Goal: Task Accomplishment & Management: Complete application form

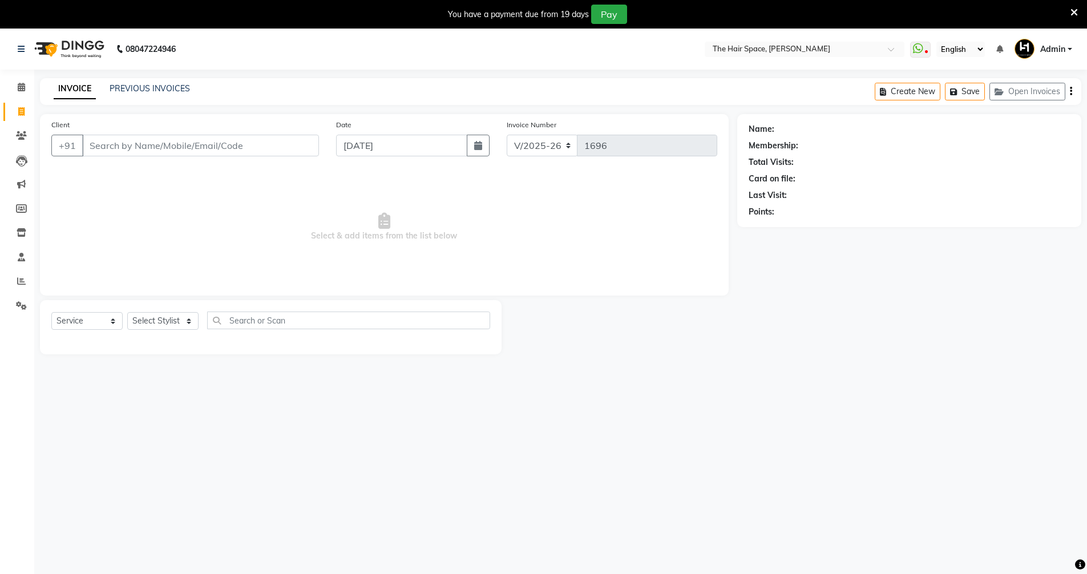
select select "6663"
select select "service"
click at [156, 92] on link "PREVIOUS INVOICES" at bounding box center [150, 88] width 80 height 10
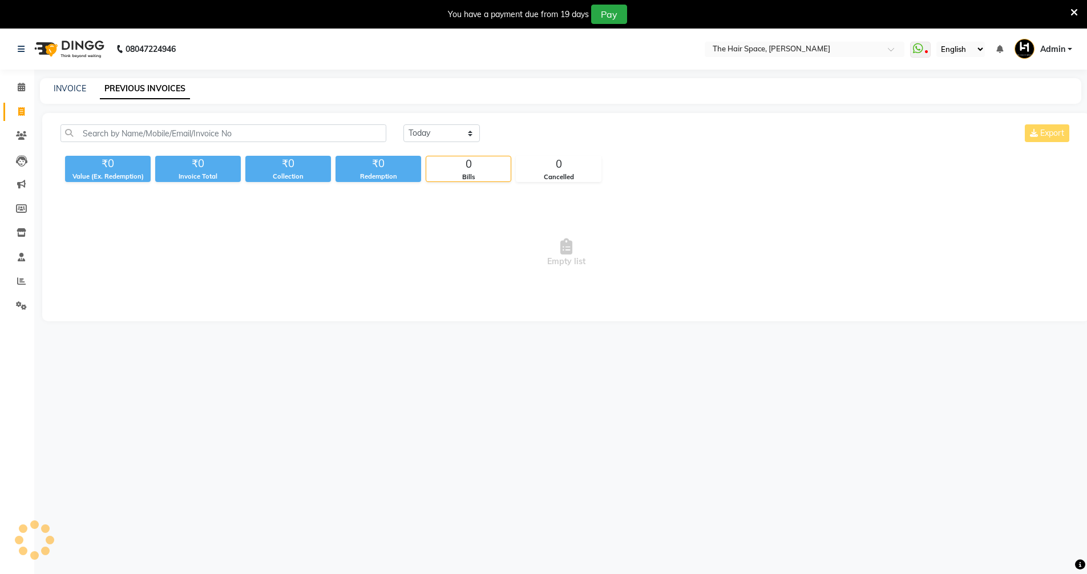
click at [154, 89] on link "PREVIOUS INVOICES" at bounding box center [145, 89] width 90 height 21
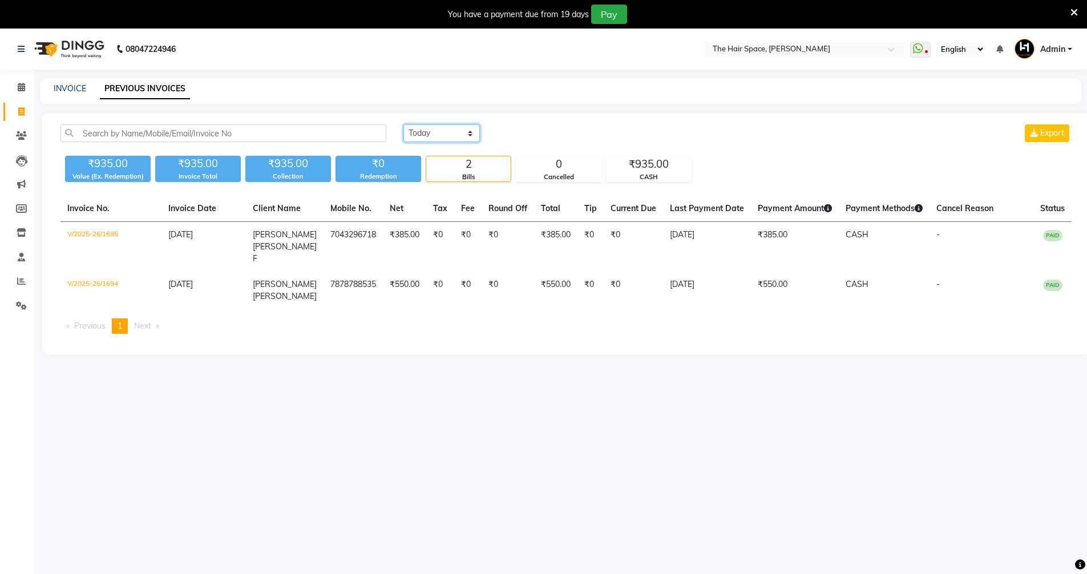
click at [414, 135] on select "[DATE] [DATE] Custom Range" at bounding box center [442, 133] width 76 height 18
select select "[DATE]"
click at [404, 124] on select "[DATE] [DATE] Custom Range" at bounding box center [442, 133] width 76 height 18
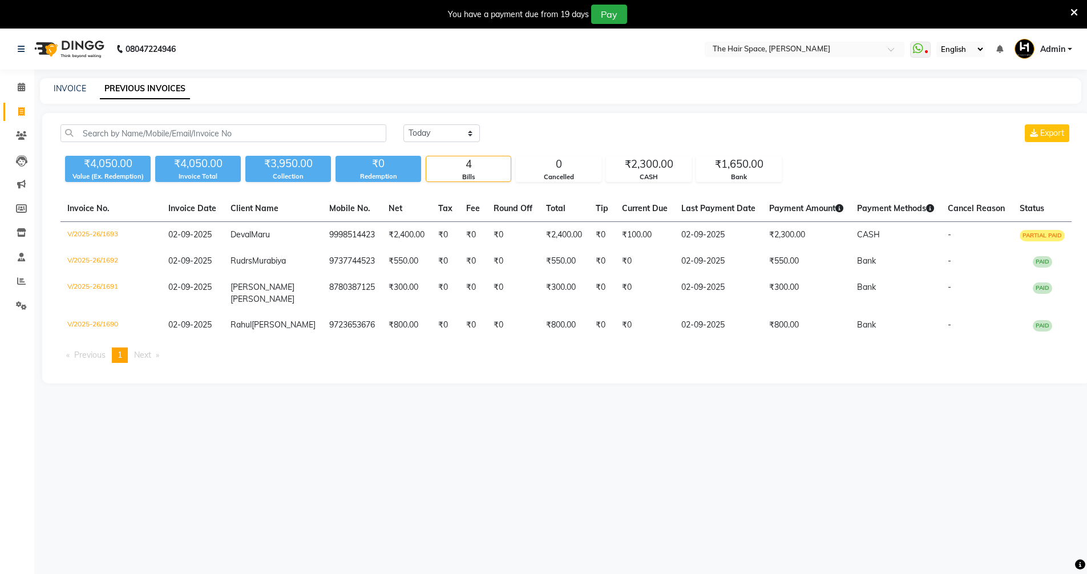
click at [1072, 15] on div "You have a payment due from 19 days Pay" at bounding box center [543, 14] width 1087 height 29
click at [1073, 14] on icon at bounding box center [1074, 12] width 7 height 10
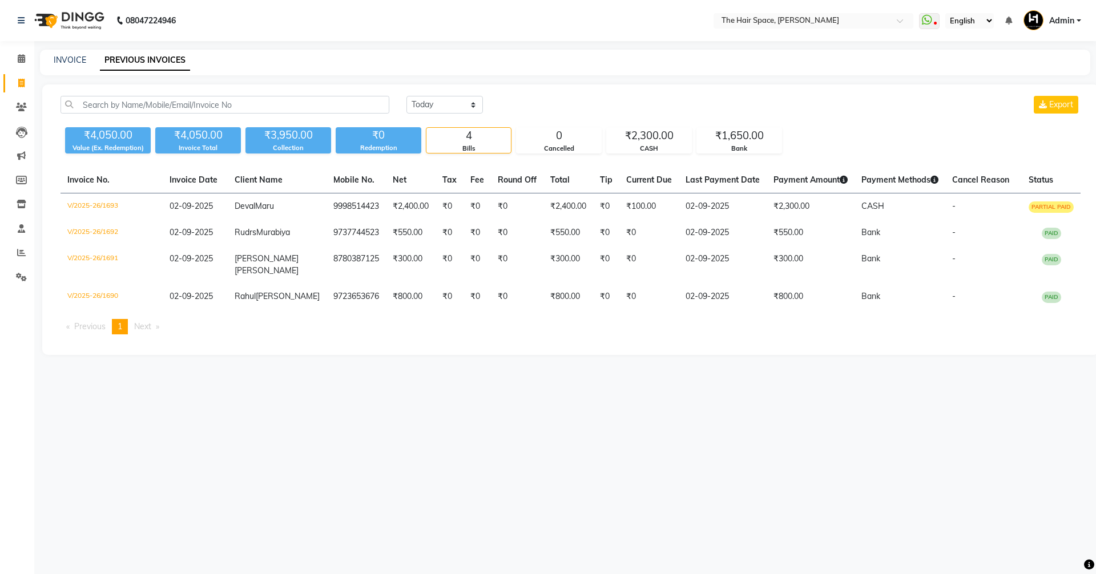
click at [1073, 14] on link "Admin" at bounding box center [1052, 20] width 58 height 19
click at [812, 93] on div "[DATE] [DATE] Custom Range Export ₹4,050.00 Value (Ex. Redemption) ₹4,050.00 In…" at bounding box center [570, 219] width 1057 height 271
drag, startPoint x: 1068, startPoint y: 10, endPoint x: 1066, endPoint y: 16, distance: 6.1
click at [1067, 13] on nav "08047224946 Select Location × The Hair Space, [PERSON_NAME] WhatsApp Status ✕ S…" at bounding box center [548, 20] width 1096 height 41
click at [1065, 16] on span "Admin" at bounding box center [1061, 21] width 25 height 12
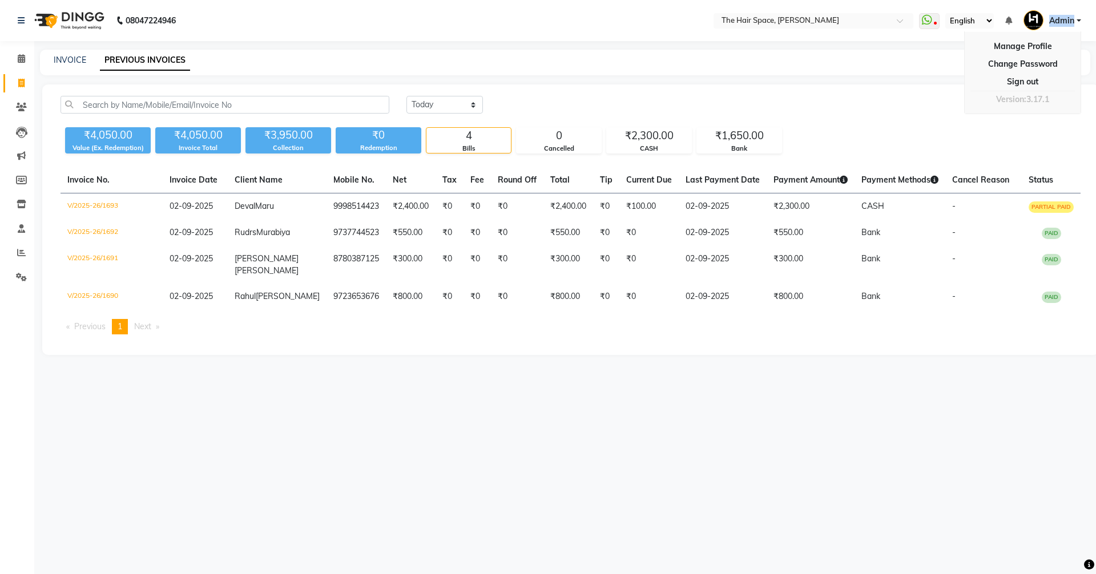
click at [1065, 17] on span "Admin" at bounding box center [1061, 21] width 25 height 12
click at [744, 138] on div "₹1,650.00" at bounding box center [739, 136] width 84 height 16
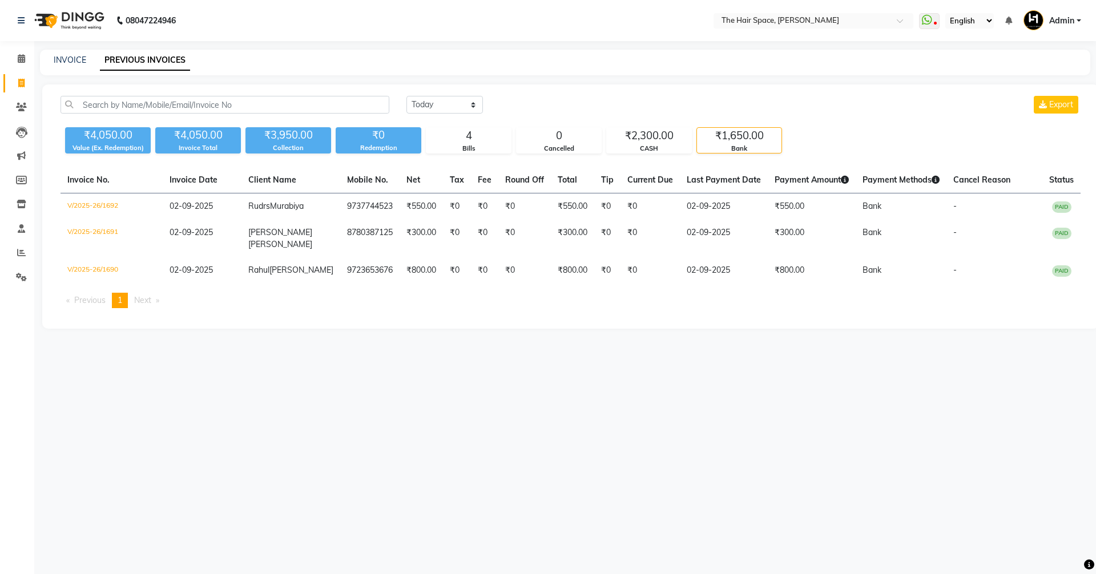
click at [753, 140] on div "₹1,650.00" at bounding box center [739, 136] width 84 height 16
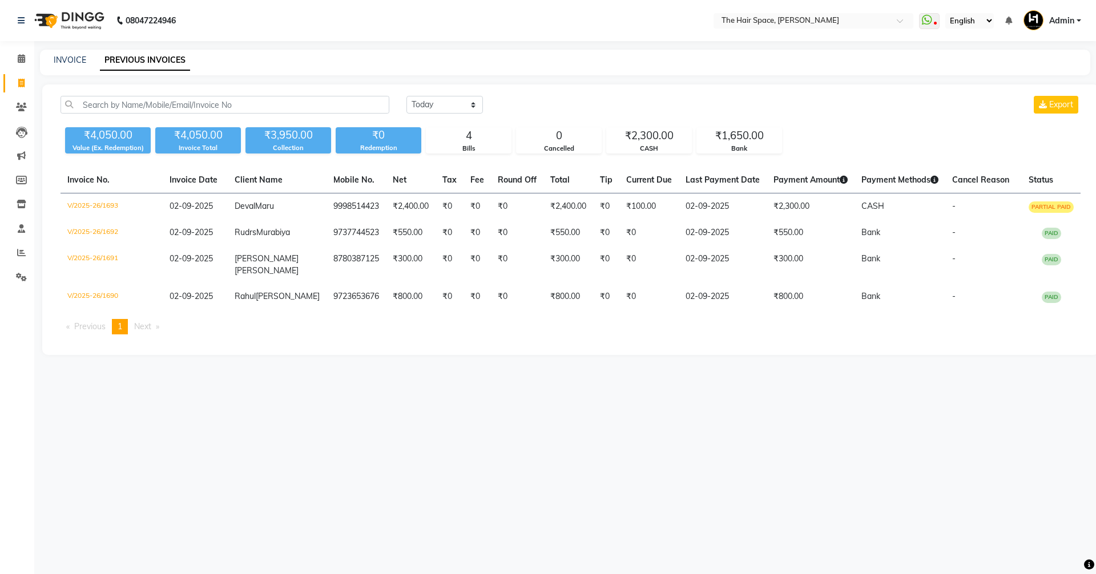
click at [937, 118] on div "[DATE] [DATE] Custom Range Export" at bounding box center [743, 109] width 691 height 27
click at [753, 138] on div "₹1,650.00" at bounding box center [739, 136] width 84 height 16
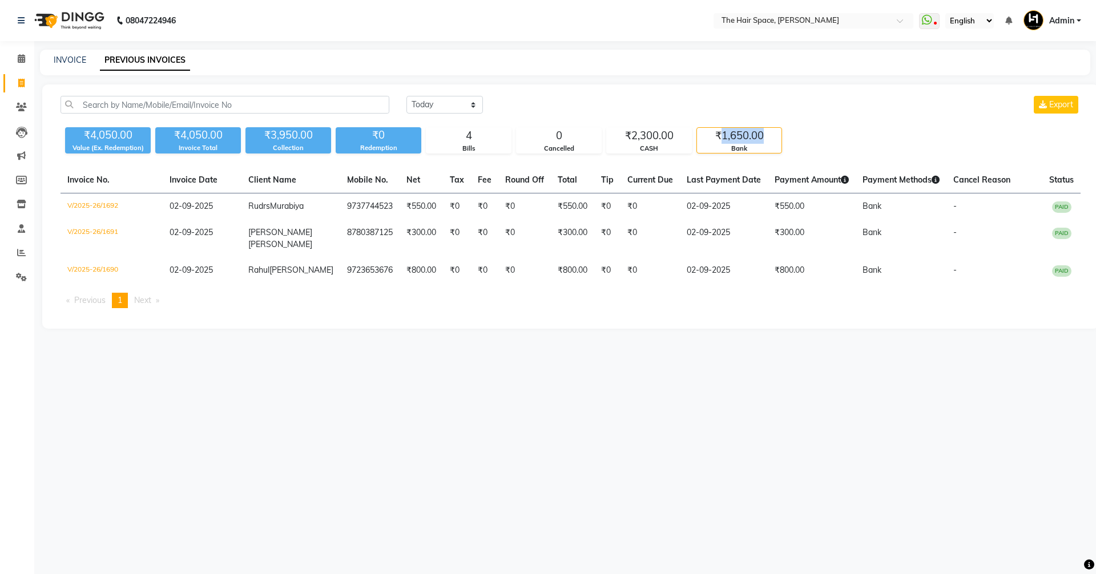
click at [755, 140] on div "₹1,650.00" at bounding box center [739, 136] width 84 height 16
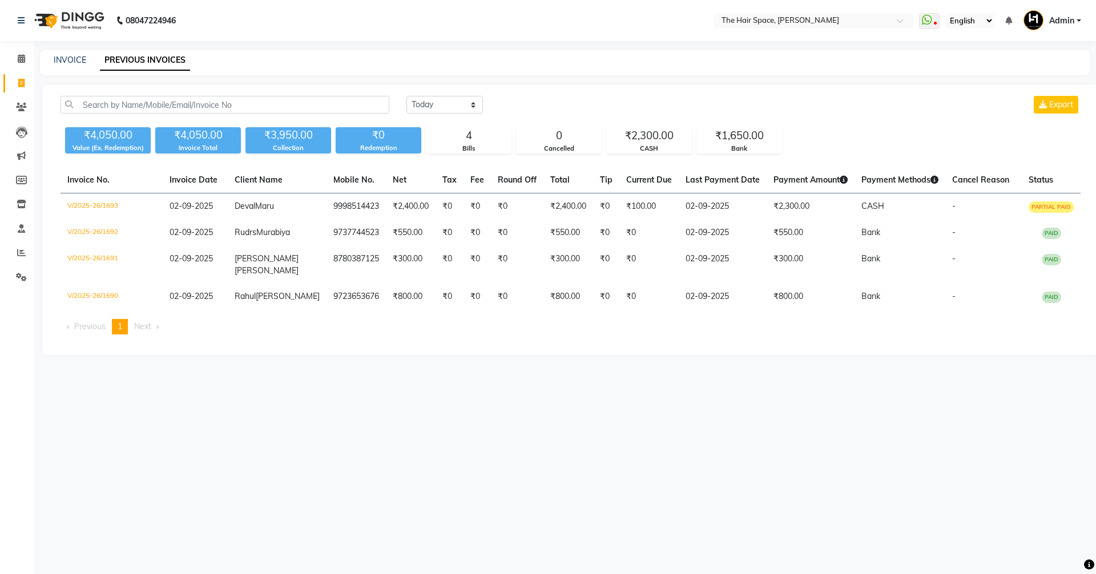
click at [830, 116] on div "[DATE] [DATE] Custom Range Export" at bounding box center [743, 109] width 691 height 27
click at [76, 51] on div "INVOICE PREVIOUS INVOICES" at bounding box center [565, 63] width 1050 height 26
click at [76, 53] on div "INVOICE PREVIOUS INVOICES" at bounding box center [565, 63] width 1050 height 26
click at [76, 56] on link "INVOICE" at bounding box center [70, 60] width 33 height 10
select select "service"
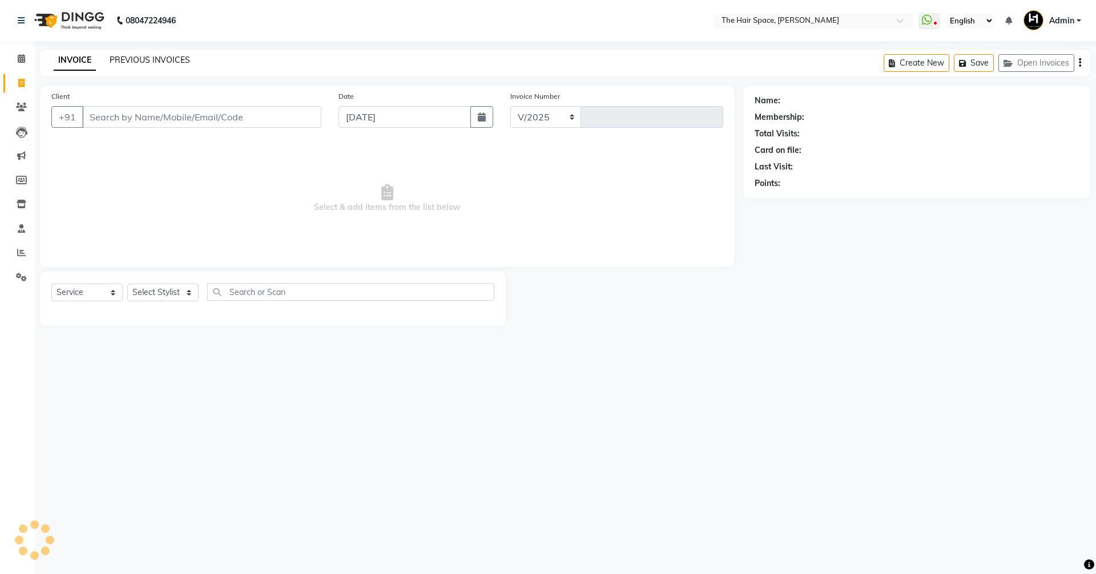
select select "6663"
type input "1696"
click at [146, 55] on link "PREVIOUS INVOICES" at bounding box center [150, 60] width 80 height 10
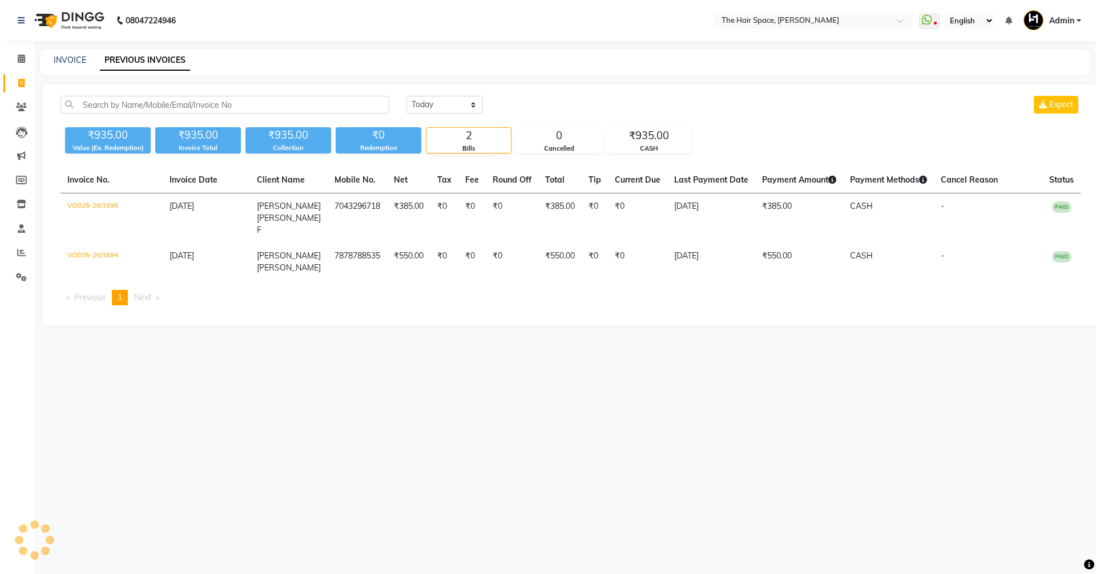
drag, startPoint x: 389, startPoint y: 99, endPoint x: 414, endPoint y: 104, distance: 25.5
click at [394, 102] on div at bounding box center [225, 105] width 346 height 18
click at [443, 109] on select "[DATE] [DATE] Custom Range" at bounding box center [444, 105] width 76 height 18
select select "[DATE]"
click at [406, 96] on select "[DATE] [DATE] Custom Range" at bounding box center [444, 105] width 76 height 18
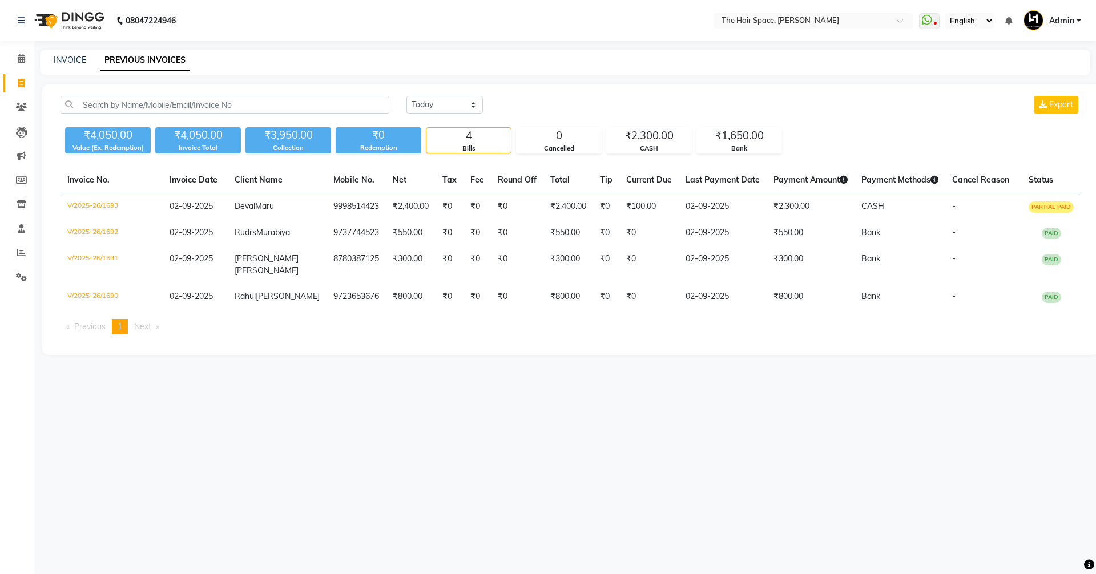
click at [797, 99] on div "[DATE] [DATE] Custom Range Export" at bounding box center [743, 105] width 674 height 18
click at [20, 63] on span at bounding box center [21, 59] width 20 height 13
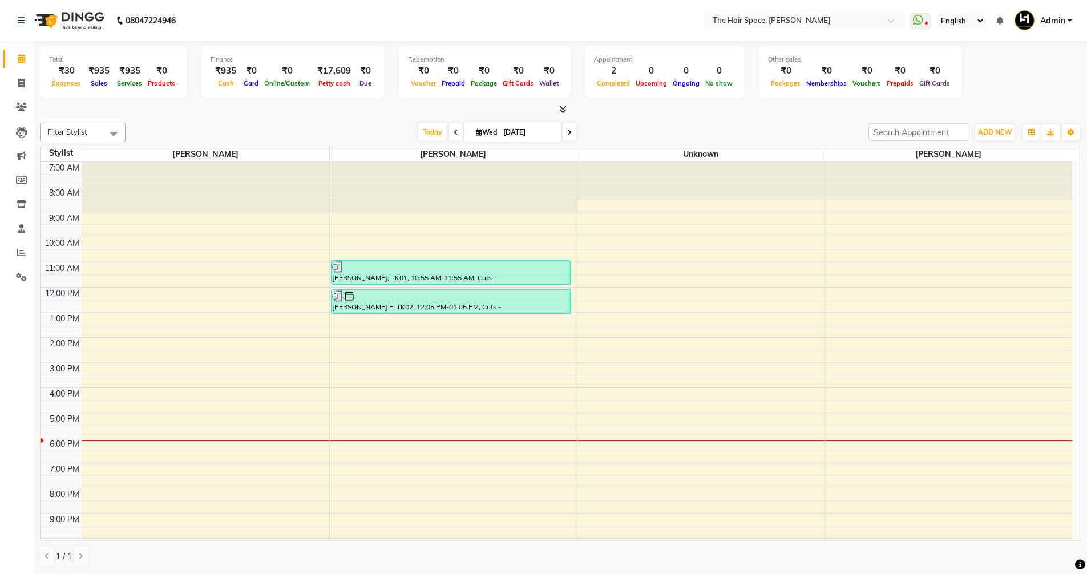
click at [562, 109] on icon at bounding box center [562, 109] width 7 height 9
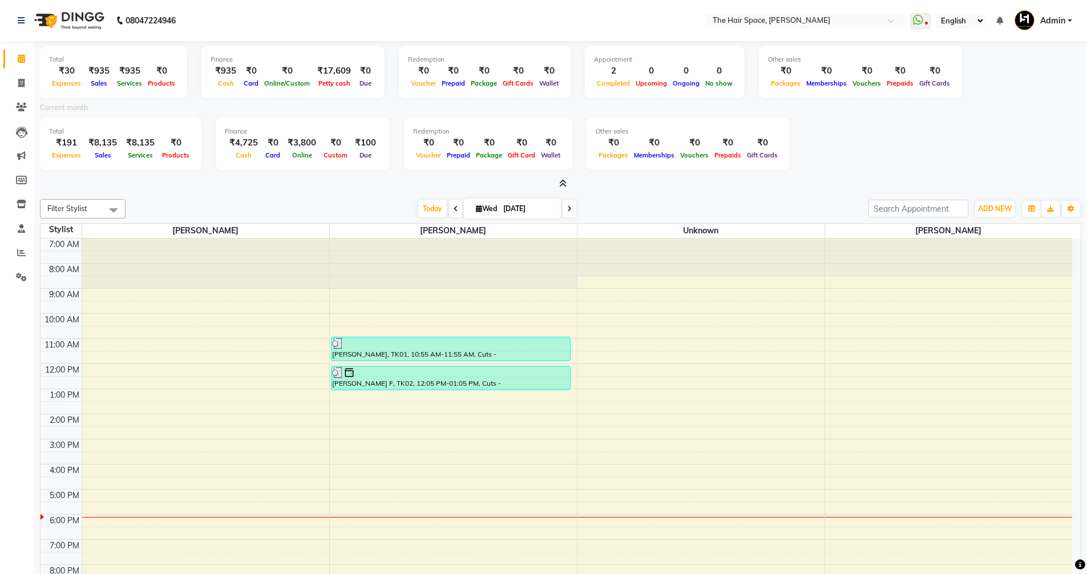
click at [562, 181] on icon at bounding box center [562, 183] width 7 height 9
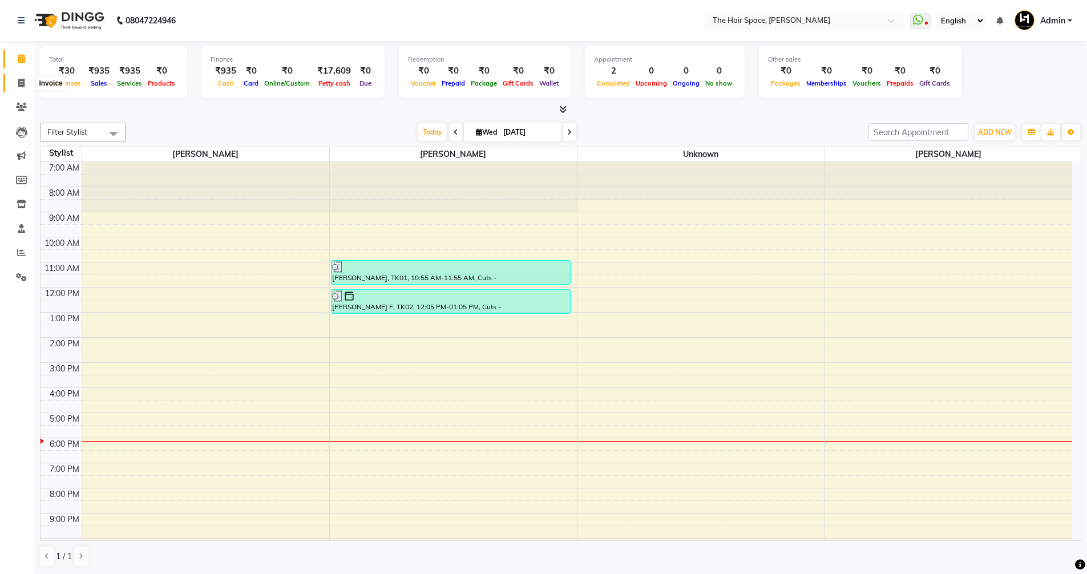
click at [22, 80] on icon at bounding box center [21, 83] width 6 height 9
select select "service"
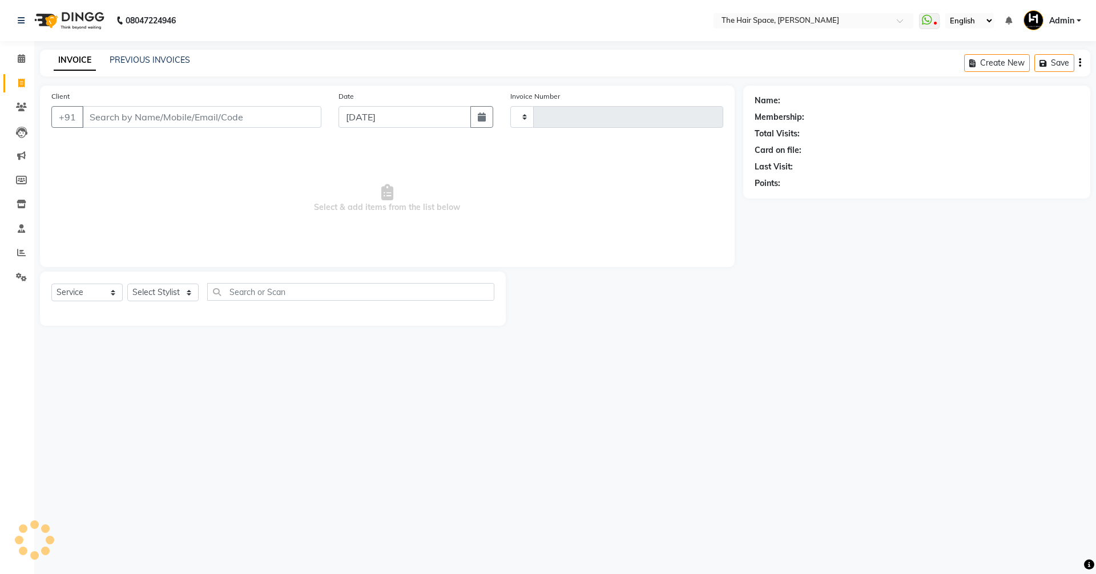
type input "1696"
select select "6663"
click at [105, 118] on input "Client" at bounding box center [201, 117] width 239 height 22
click at [106, 118] on input "Client" at bounding box center [201, 117] width 239 height 22
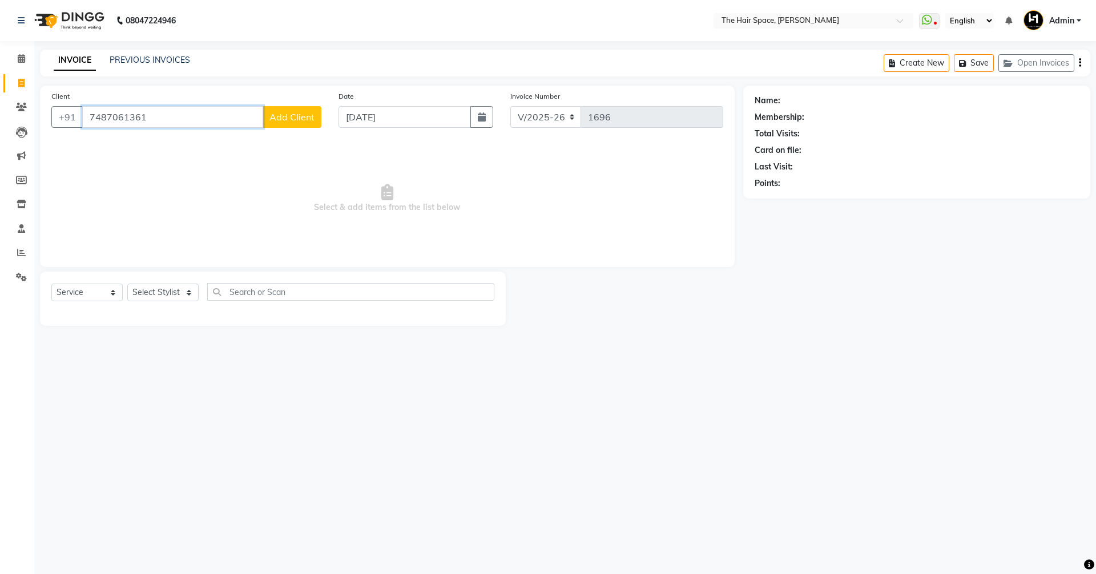
type input "7487061361"
click at [278, 117] on span "Add Client" at bounding box center [291, 116] width 45 height 11
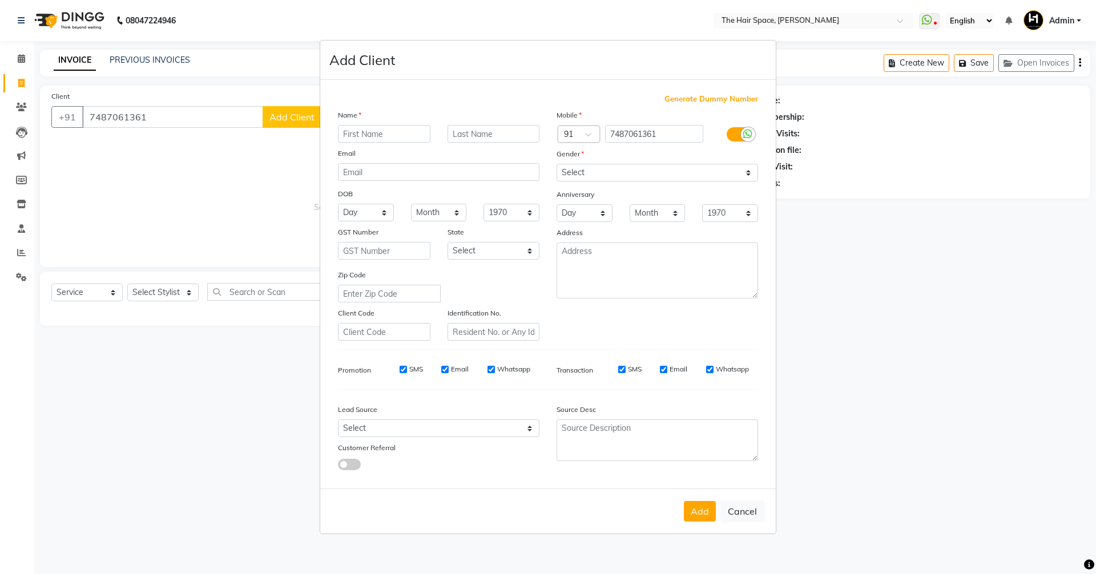
click at [357, 134] on input "text" at bounding box center [384, 134] width 92 height 18
type input "[PERSON_NAME]"
click at [588, 175] on select "Select [DEMOGRAPHIC_DATA] [DEMOGRAPHIC_DATA] Other Prefer Not To Say" at bounding box center [657, 173] width 201 height 18
select select "[DEMOGRAPHIC_DATA]"
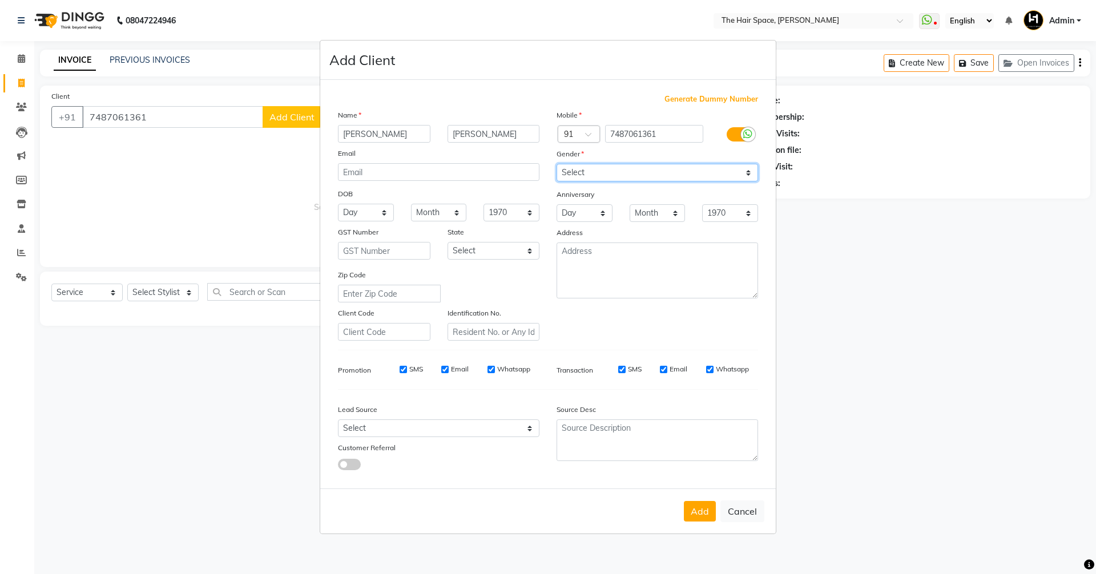
click at [557, 164] on select "Select [DEMOGRAPHIC_DATA] [DEMOGRAPHIC_DATA] Other Prefer Not To Say" at bounding box center [657, 173] width 201 height 18
click at [427, 439] on div "Lead Source Select Walk-in Referral Internet Friend Word of Mouth Advertisement…" at bounding box center [438, 434] width 219 height 71
click at [405, 425] on select "Select Walk-in Referral Internet Friend Word of Mouth Advertisement Facebook Ju…" at bounding box center [438, 429] width 201 height 18
click at [338, 420] on select "Select Walk-in Referral Internet Friend Word of Mouth Advertisement Facebook Ju…" at bounding box center [438, 429] width 201 height 18
click at [397, 429] on select "Select Walk-in Referral Internet Friend Word of Mouth Advertisement Facebook Ju…" at bounding box center [438, 429] width 201 height 18
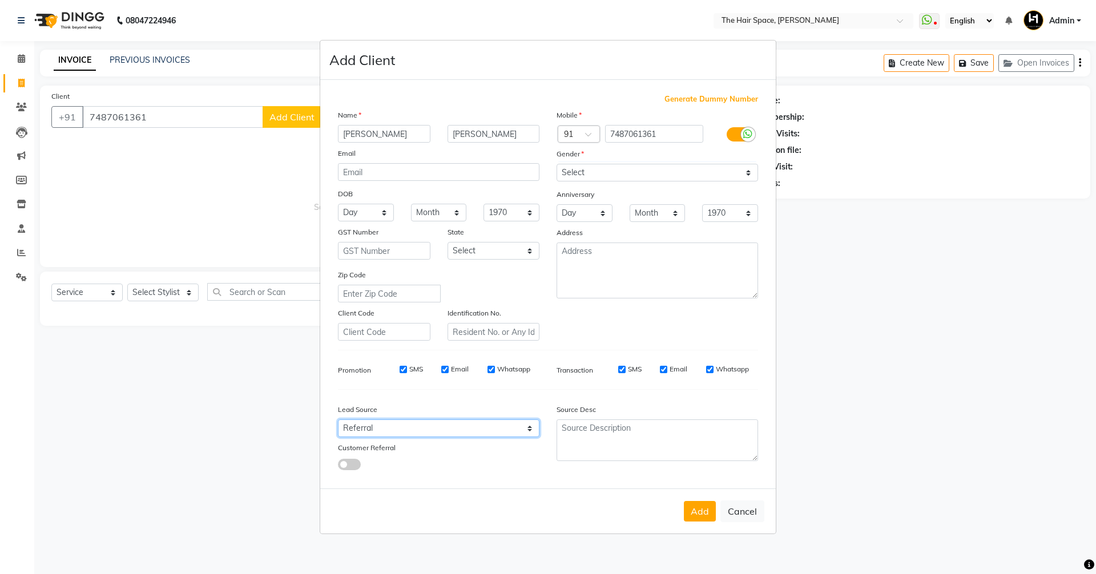
select select "47092"
click at [338, 420] on select "Select Walk-in Referral Internet Friend Word of Mouth Advertisement Facebook Ju…" at bounding box center [438, 429] width 201 height 18
drag, startPoint x: 707, startPoint y: 509, endPoint x: 524, endPoint y: 387, distance: 220.2
click at [705, 507] on button "Add" at bounding box center [700, 511] width 32 height 21
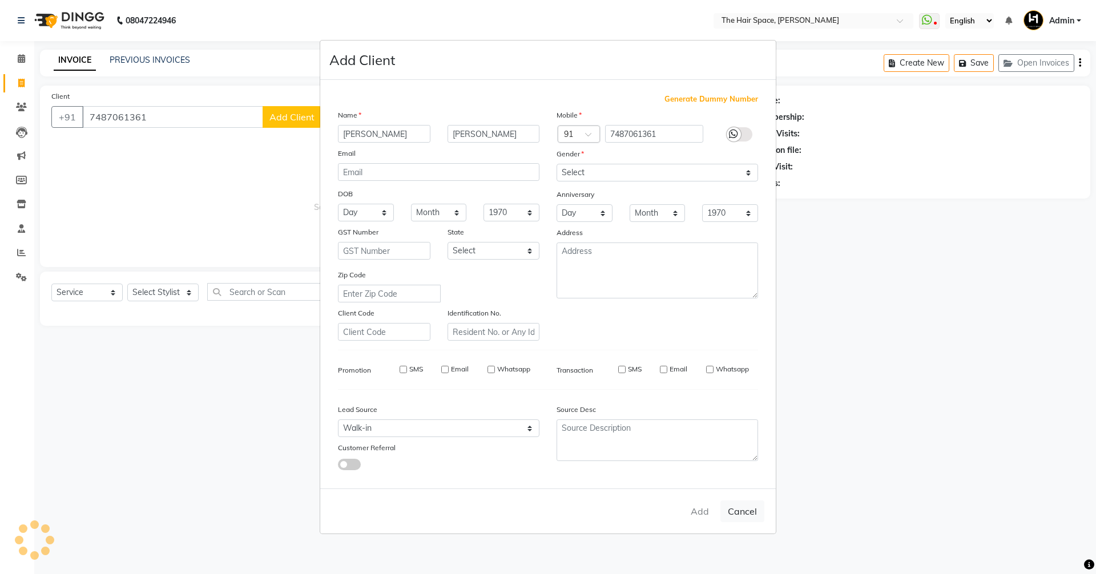
select select
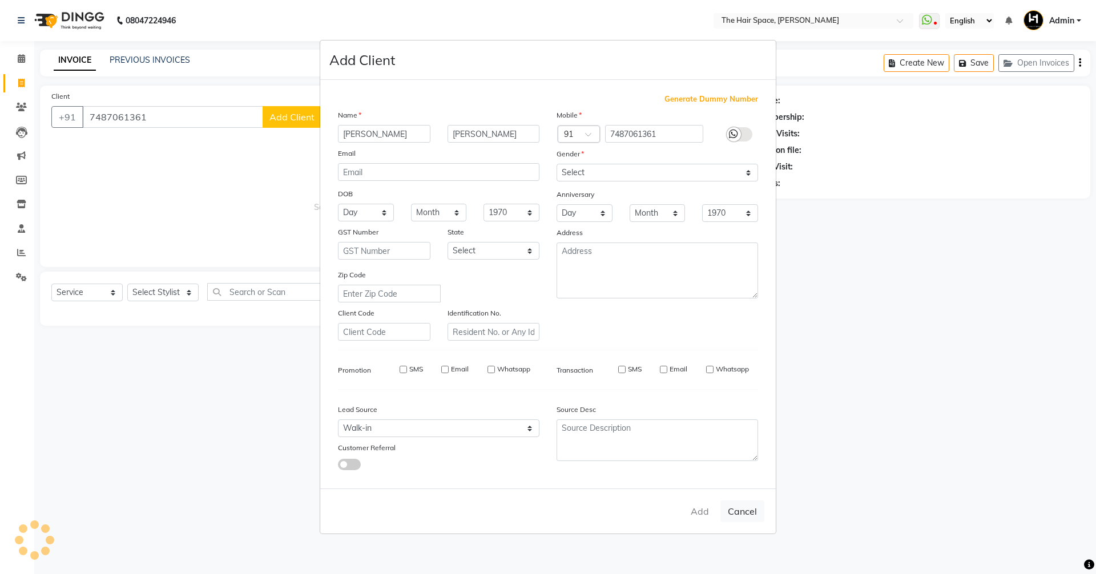
select select
checkbox input "false"
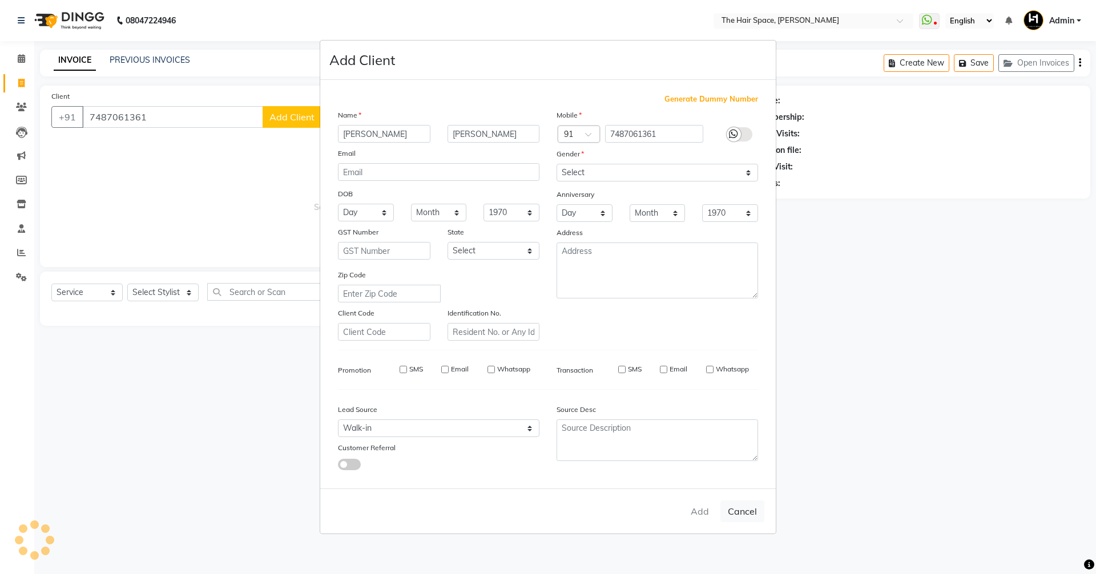
checkbox input "false"
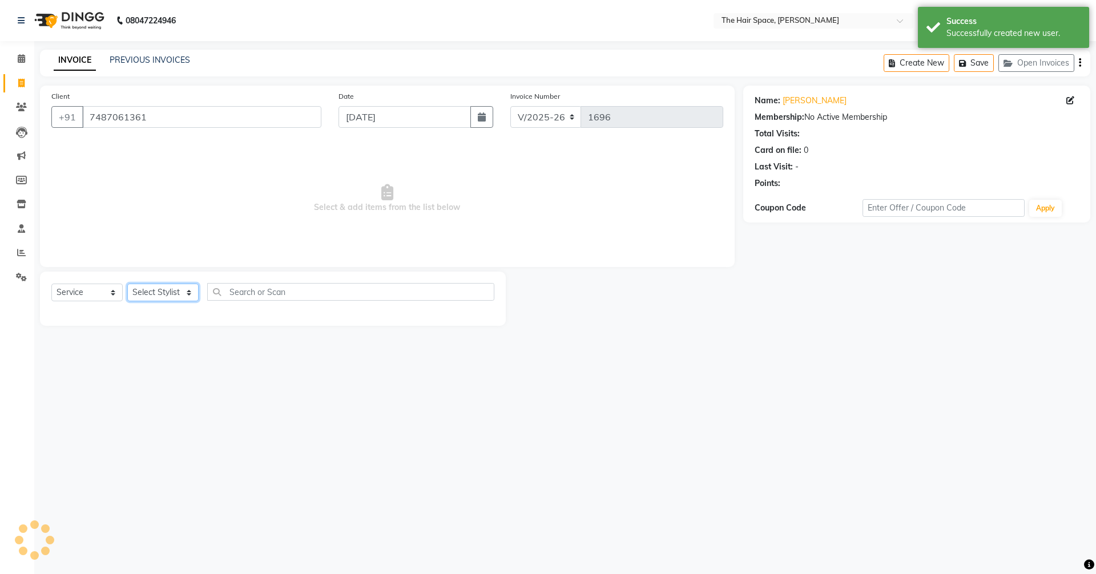
drag, startPoint x: 158, startPoint y: 291, endPoint x: 156, endPoint y: 301, distance: 9.8
click at [158, 291] on select "Select Stylist [PERSON_NAME] Nai [PERSON_NAME] [PERSON_NAME] Unknown" at bounding box center [162, 293] width 71 height 18
click at [127, 284] on select "Select Stylist [PERSON_NAME] Nai [PERSON_NAME] [PERSON_NAME] Unknown" at bounding box center [162, 293] width 71 height 18
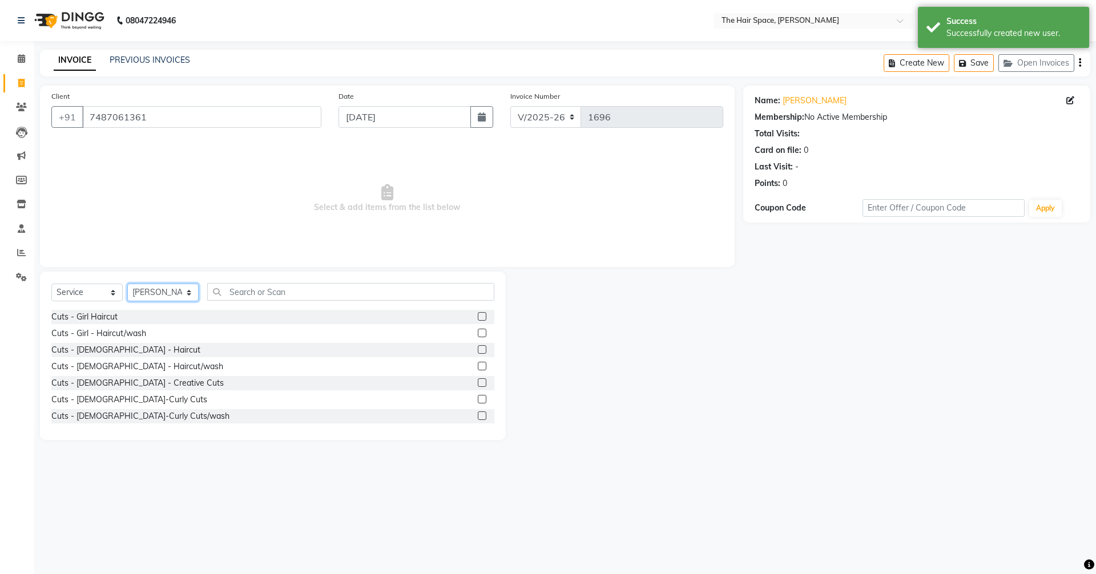
click at [172, 291] on select "Select Stylist [PERSON_NAME] Nai [PERSON_NAME] [PERSON_NAME] Unknown" at bounding box center [162, 293] width 71 height 18
select select "82347"
click at [127, 284] on select "Select Stylist [PERSON_NAME] Nai [PERSON_NAME] [PERSON_NAME] Unknown" at bounding box center [162, 293] width 71 height 18
click at [261, 286] on input "text" at bounding box center [350, 292] width 287 height 18
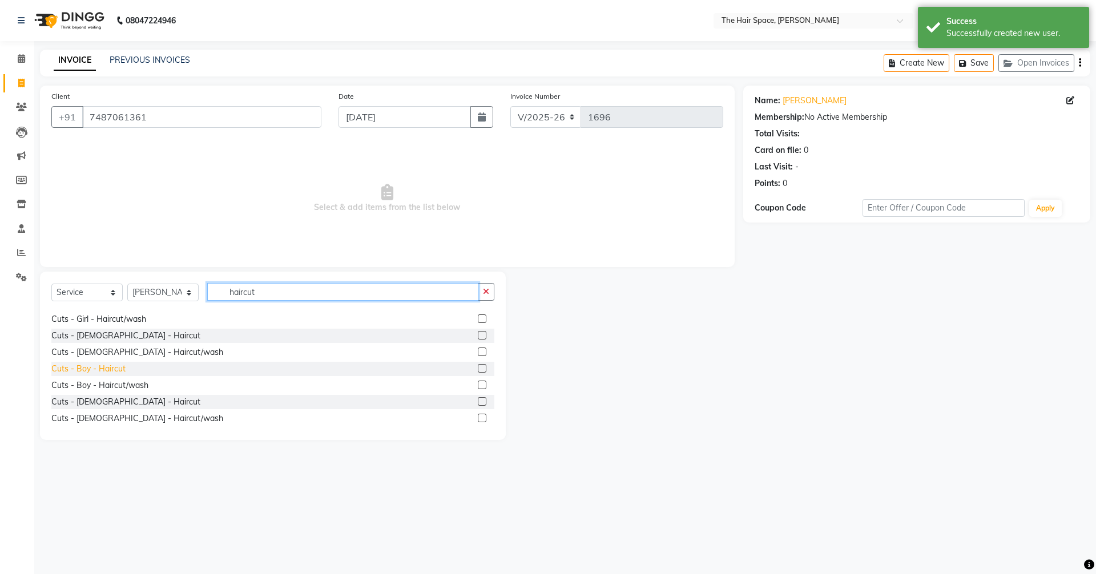
scroll to position [18, 0]
type input "haircut"
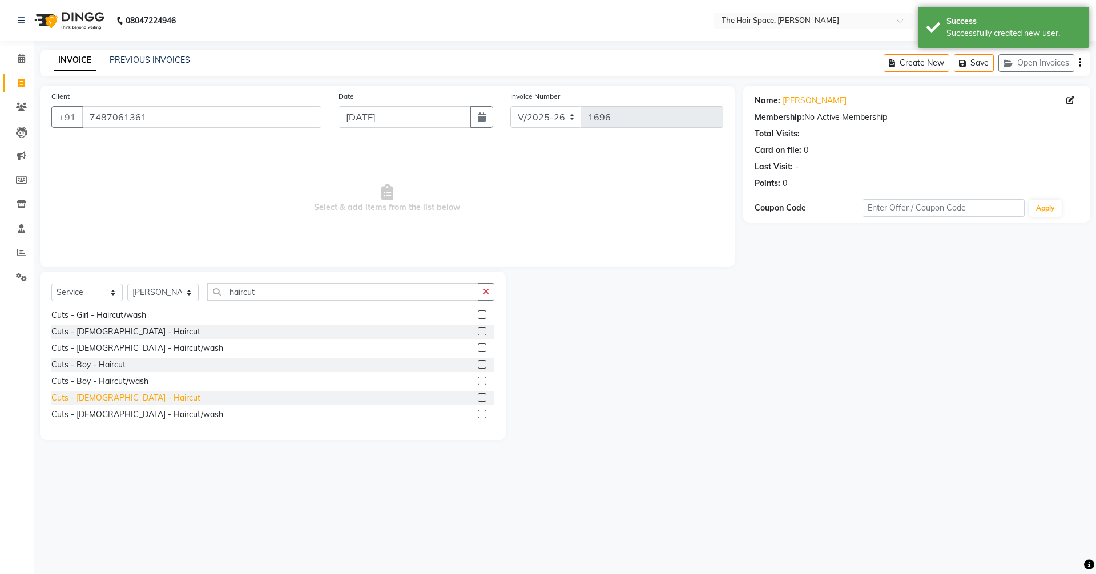
click at [104, 400] on div "Cuts - [DEMOGRAPHIC_DATA] - Haircut" at bounding box center [125, 398] width 149 height 12
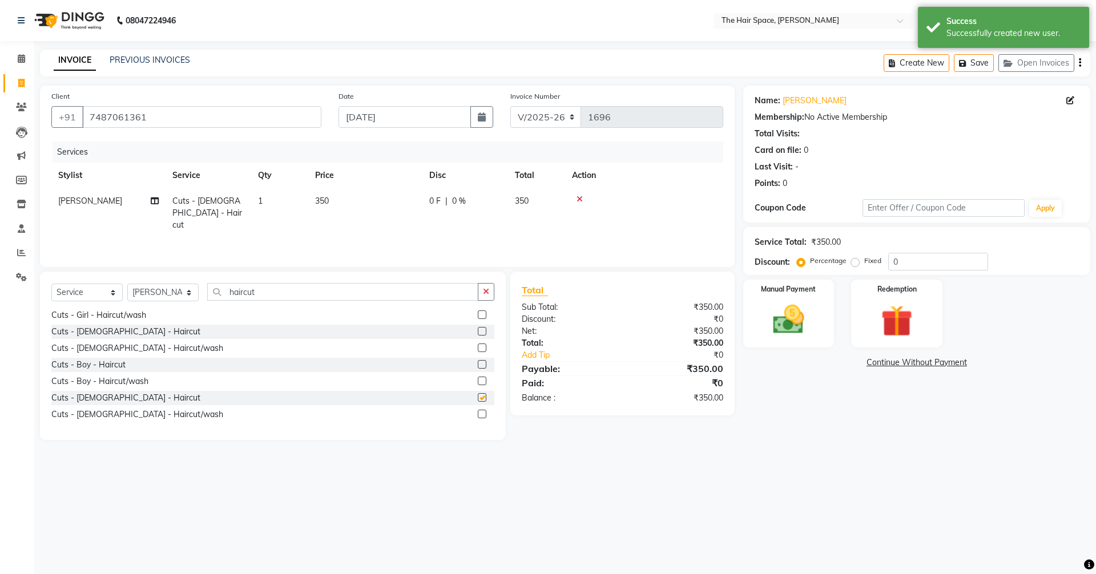
checkbox input "false"
drag, startPoint x: 272, startPoint y: 291, endPoint x: 0, endPoint y: 254, distance: 274.2
click at [3, 263] on app-home "08047224946 Select Location × The Hair Space, [PERSON_NAME] WhatsApp Status ✕ S…" at bounding box center [548, 228] width 1096 height 457
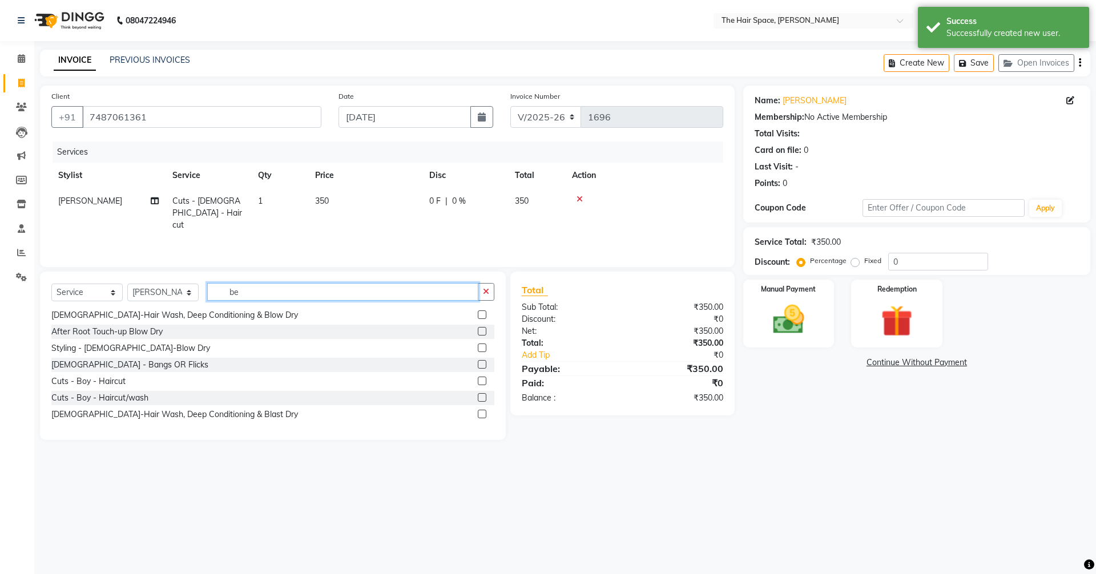
scroll to position [0, 0]
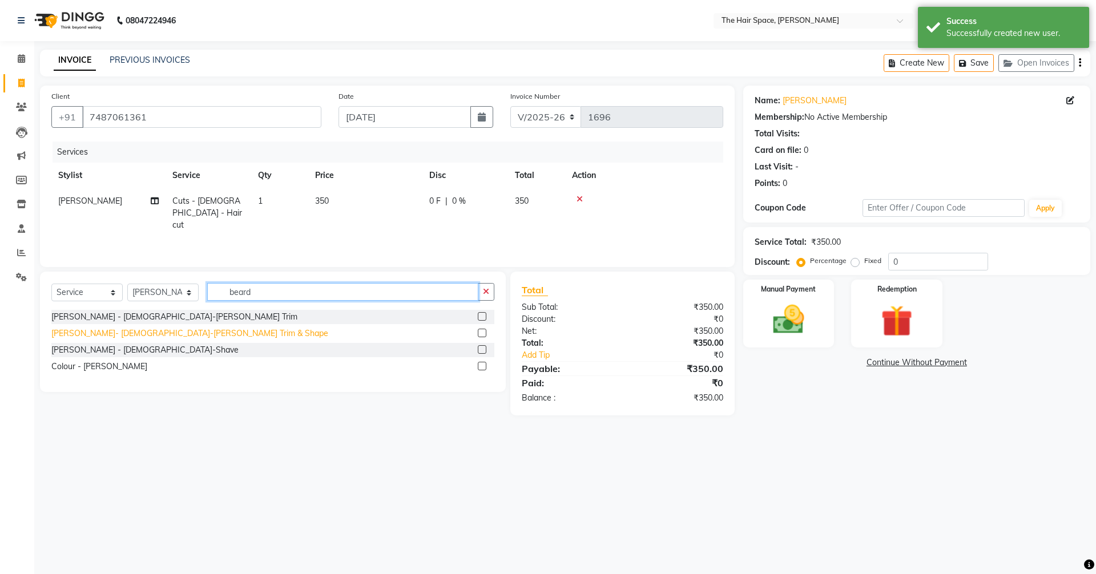
type input "beard"
click at [115, 335] on div "[PERSON_NAME]- [DEMOGRAPHIC_DATA]-[PERSON_NAME] Trim & Shape" at bounding box center [189, 334] width 277 height 12
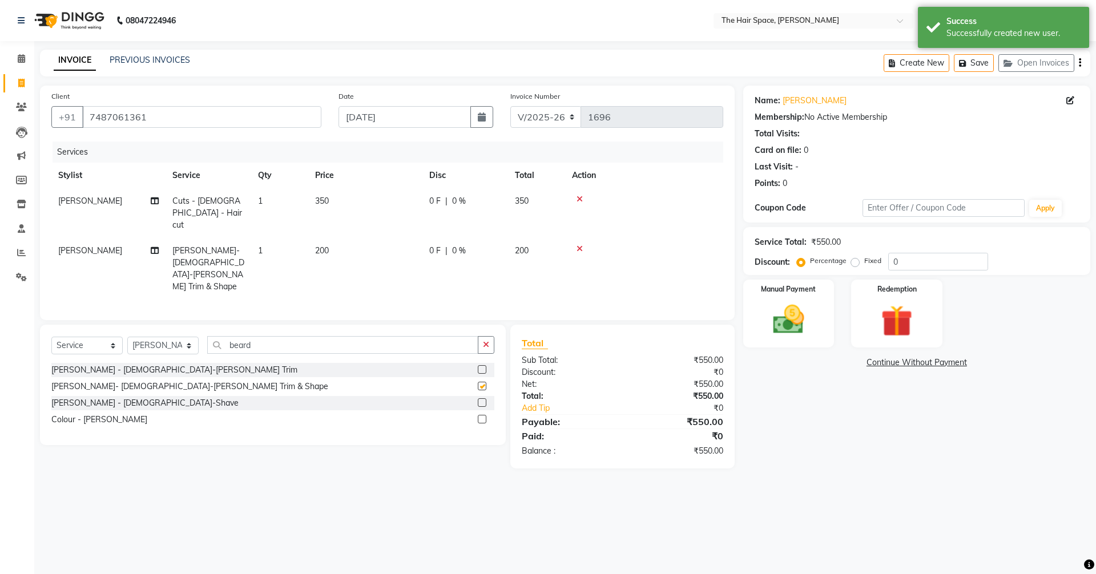
checkbox input "false"
click at [790, 319] on img at bounding box center [788, 320] width 53 height 38
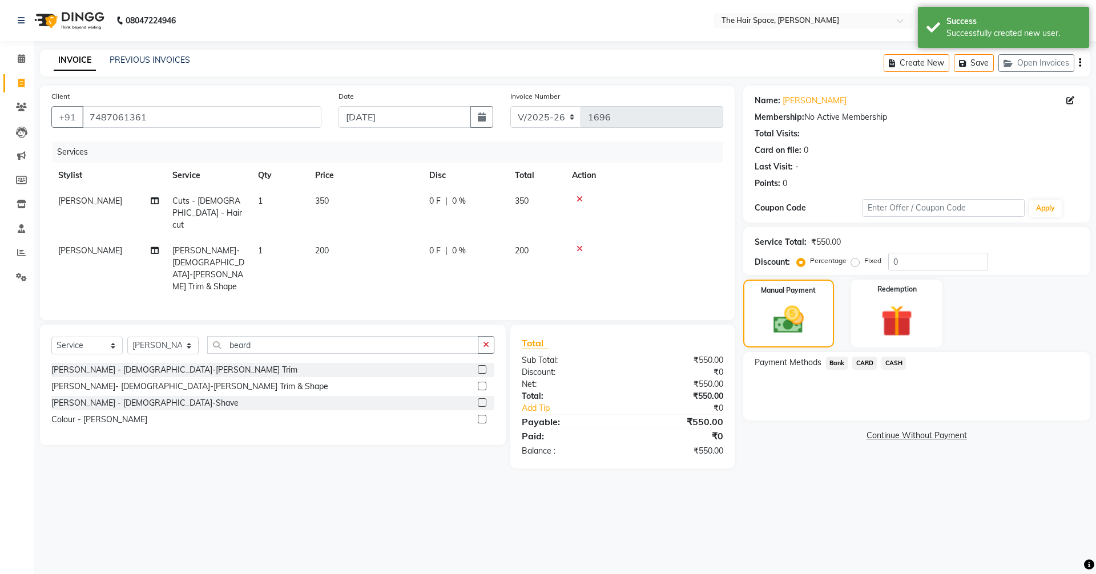
click at [836, 361] on span "Bank" at bounding box center [837, 363] width 22 height 13
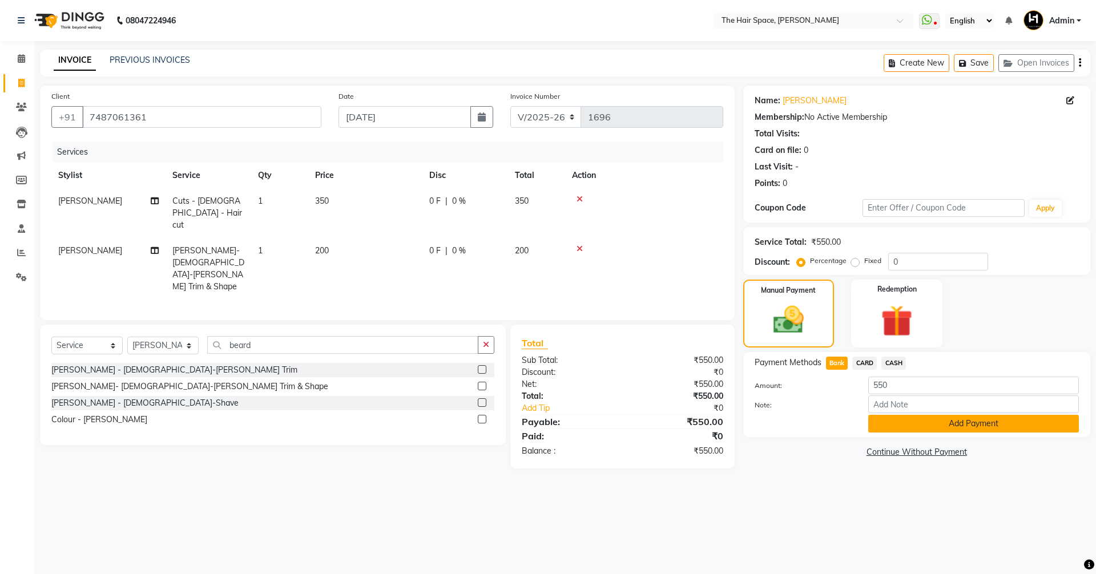
click at [917, 432] on button "Add Payment" at bounding box center [973, 424] width 211 height 18
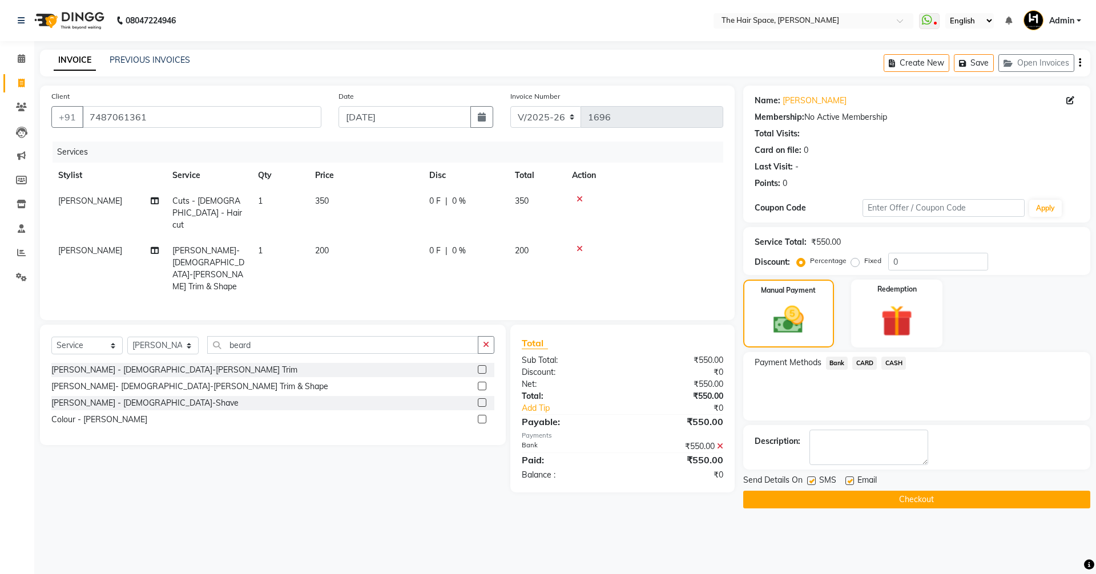
click at [868, 493] on button "Checkout" at bounding box center [916, 500] width 347 height 18
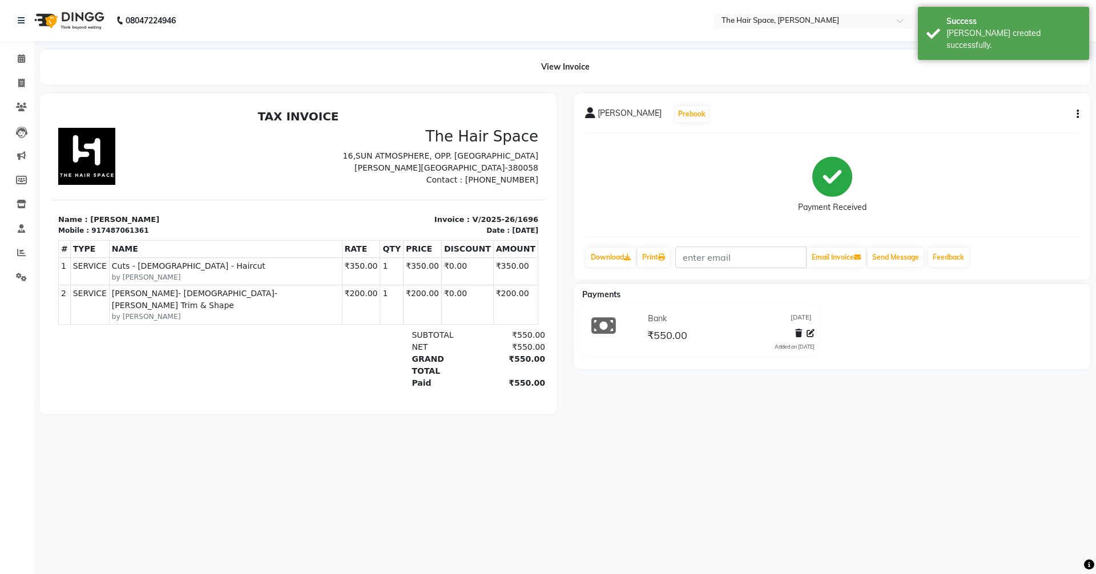
click at [16, 73] on li "Invoice" at bounding box center [17, 83] width 34 height 25
click at [25, 88] on span at bounding box center [21, 83] width 20 height 13
select select "service"
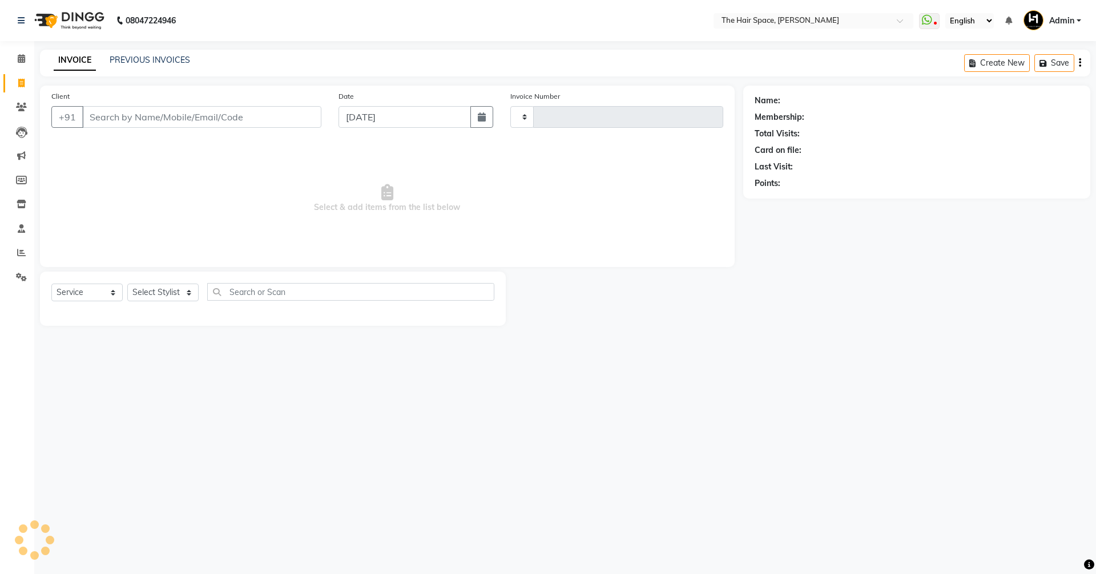
click at [26, 82] on span at bounding box center [21, 83] width 20 height 13
select select "service"
click at [155, 58] on link "PREVIOUS INVOICES" at bounding box center [150, 60] width 80 height 10
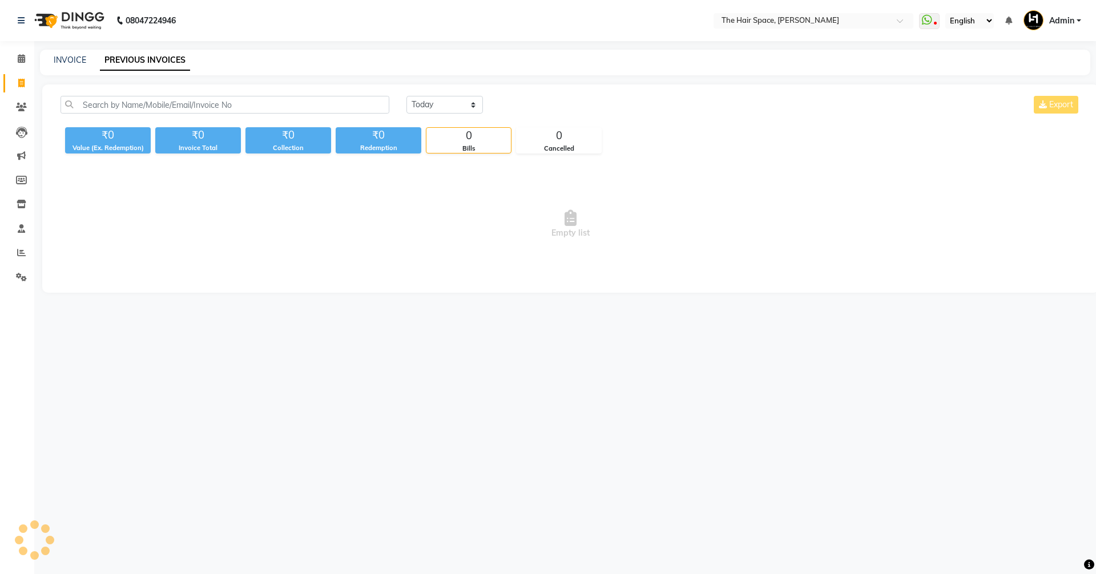
click at [154, 58] on link "PREVIOUS INVOICES" at bounding box center [145, 60] width 90 height 21
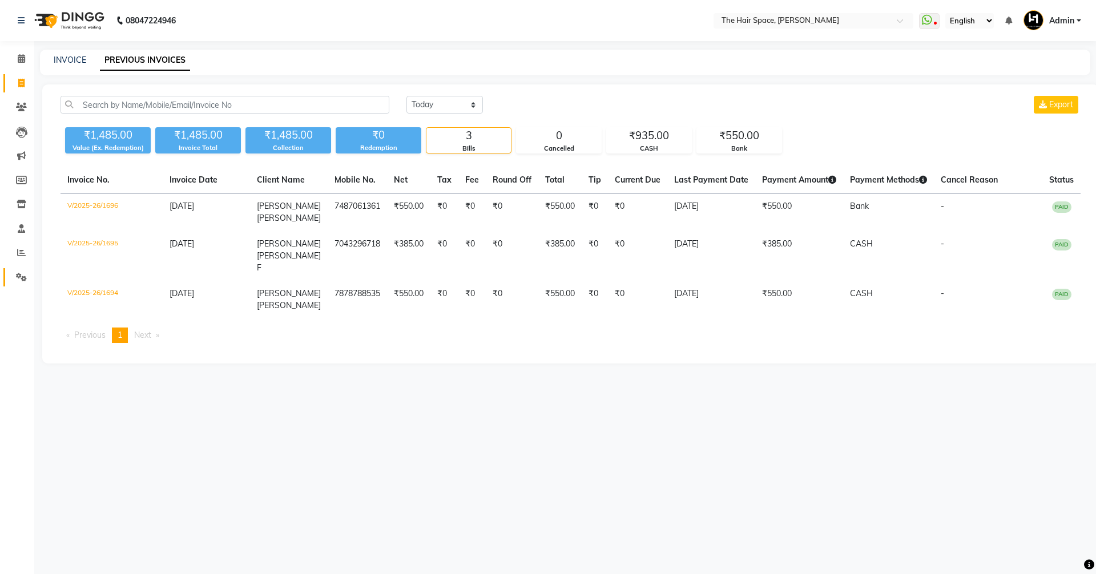
click at [22, 285] on link "Settings" at bounding box center [16, 277] width 27 height 19
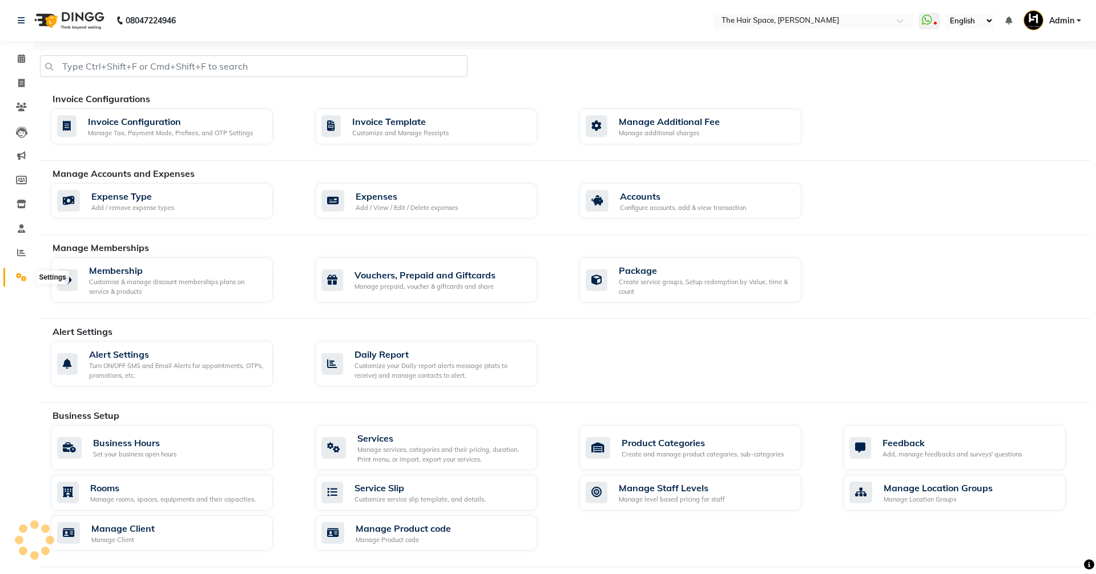
click at [19, 276] on icon at bounding box center [21, 277] width 11 height 9
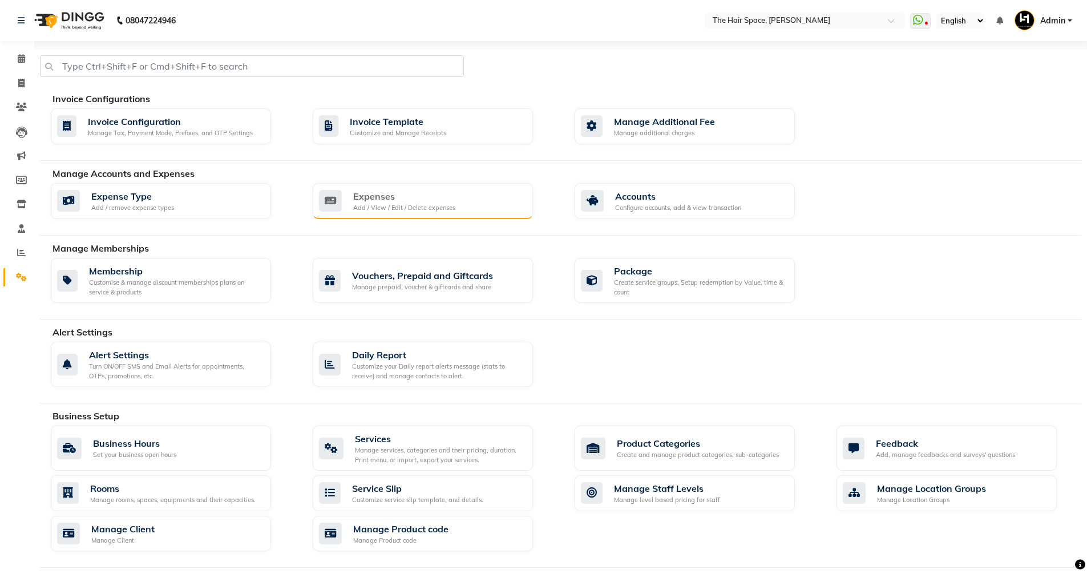
click at [388, 190] on div "Expenses" at bounding box center [404, 197] width 102 height 14
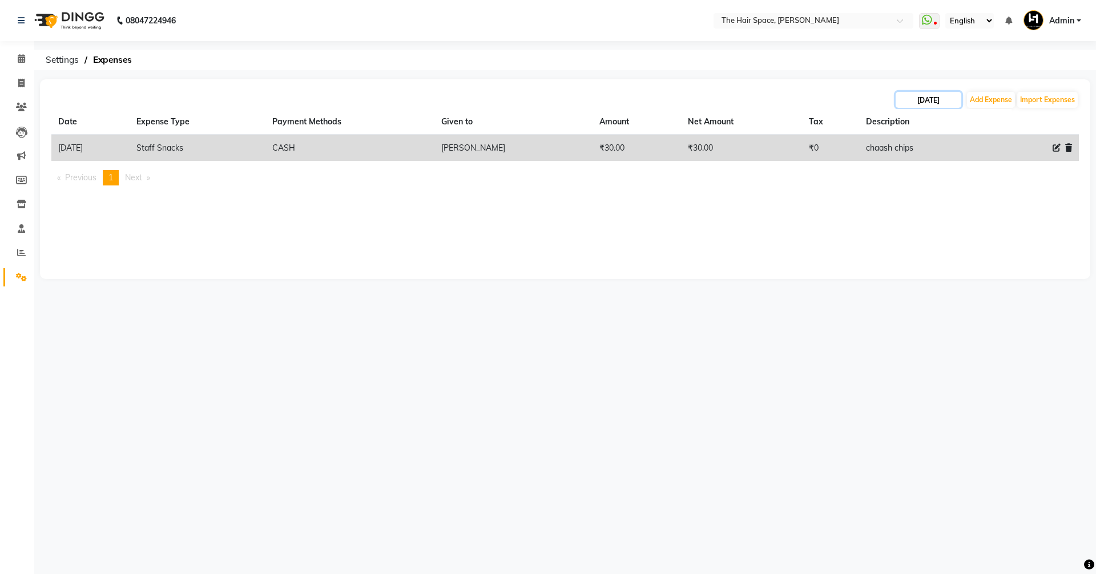
click at [946, 98] on input "[DATE]" at bounding box center [929, 100] width 66 height 16
select select "9"
select select "2025"
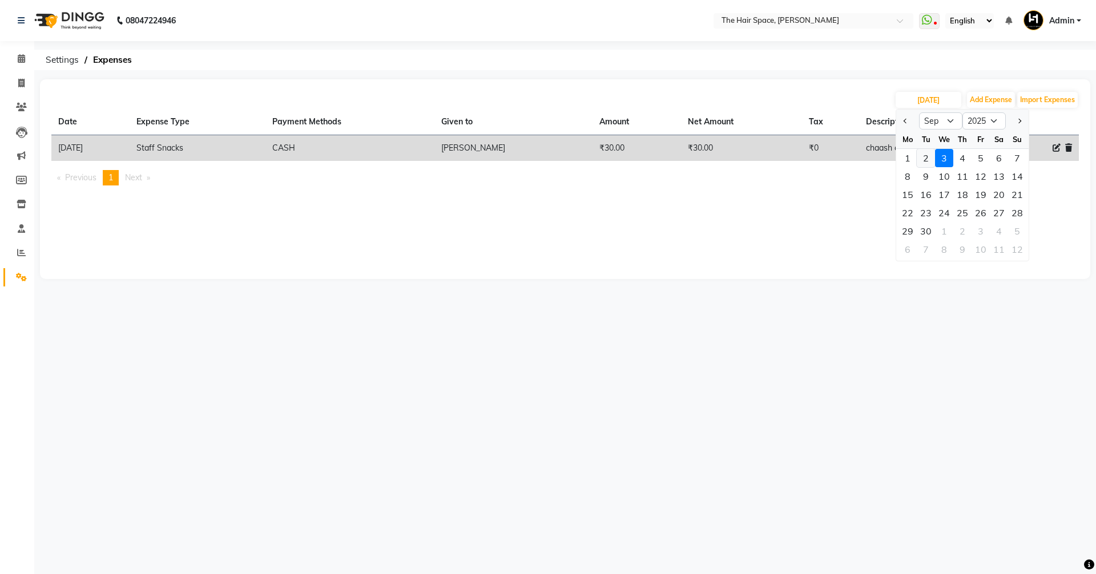
click at [924, 156] on div "2" at bounding box center [926, 158] width 18 height 18
type input "02-09-2025"
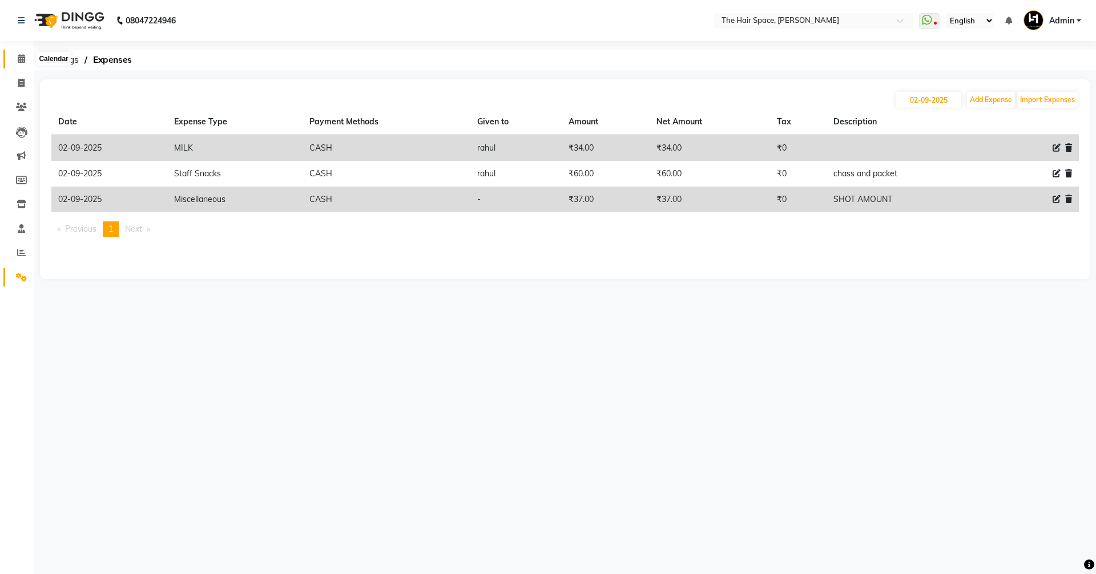
click at [23, 58] on icon at bounding box center [21, 58] width 7 height 9
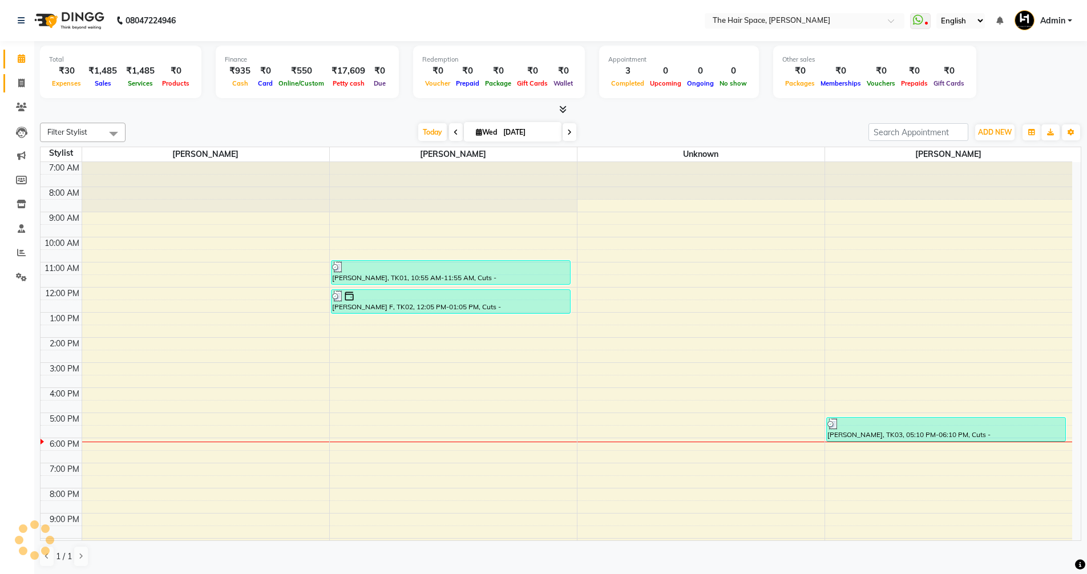
click at [10, 83] on link "Invoice" at bounding box center [16, 83] width 27 height 19
select select "service"
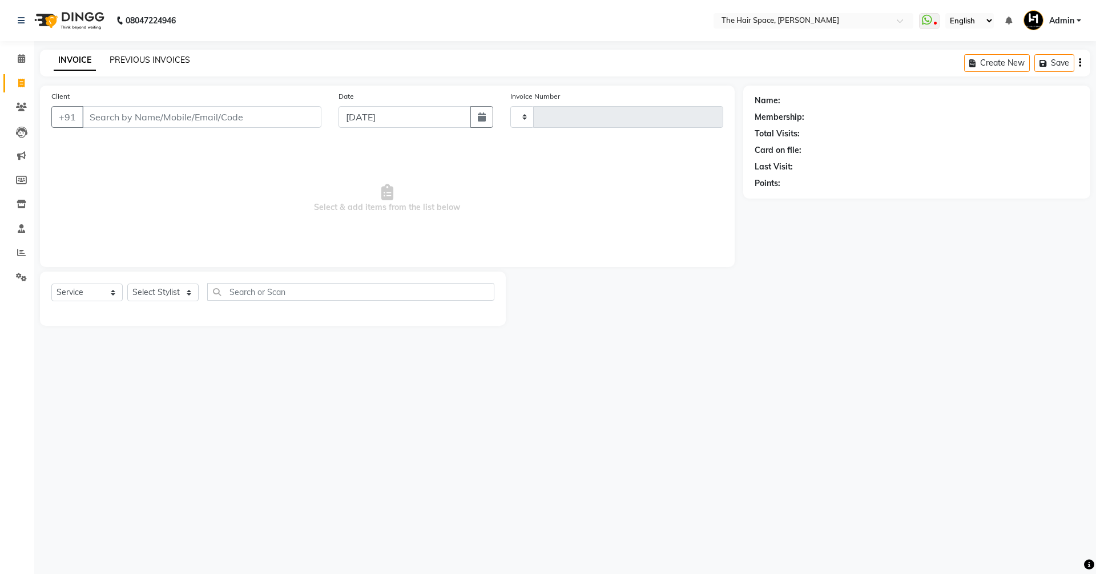
type input "1697"
select select "6663"
click at [130, 54] on div "PREVIOUS INVOICES" at bounding box center [150, 60] width 80 height 12
click at [132, 63] on link "PREVIOUS INVOICES" at bounding box center [150, 60] width 80 height 10
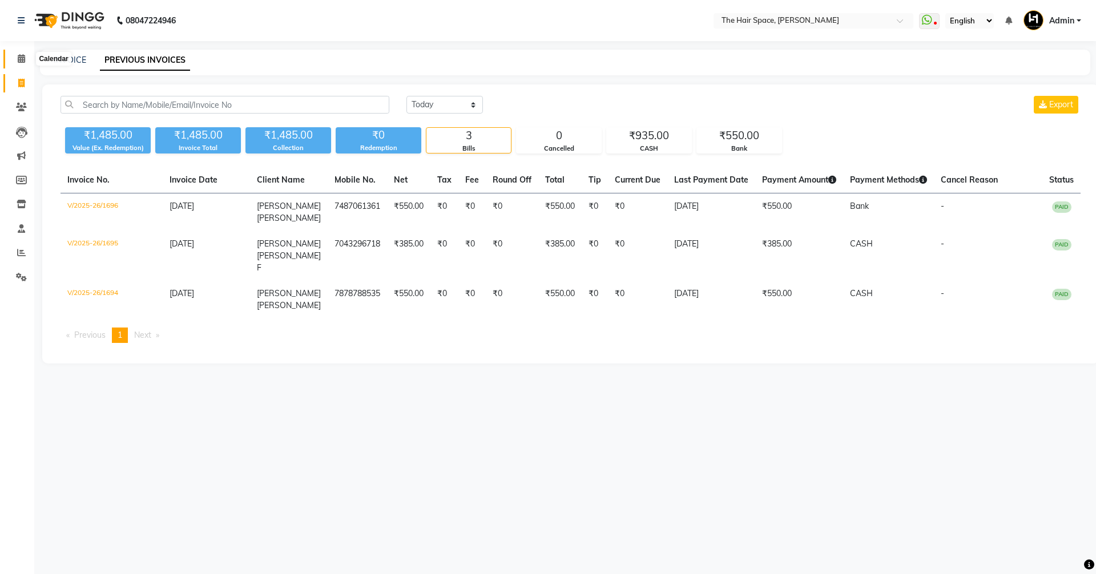
click at [26, 59] on span at bounding box center [21, 59] width 20 height 13
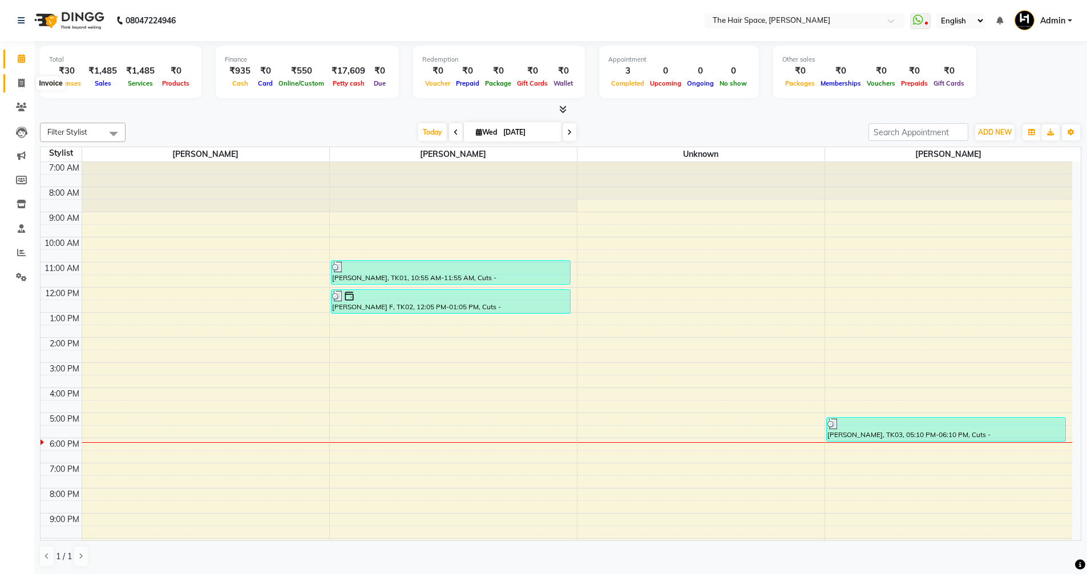
click at [15, 83] on span at bounding box center [21, 83] width 20 height 13
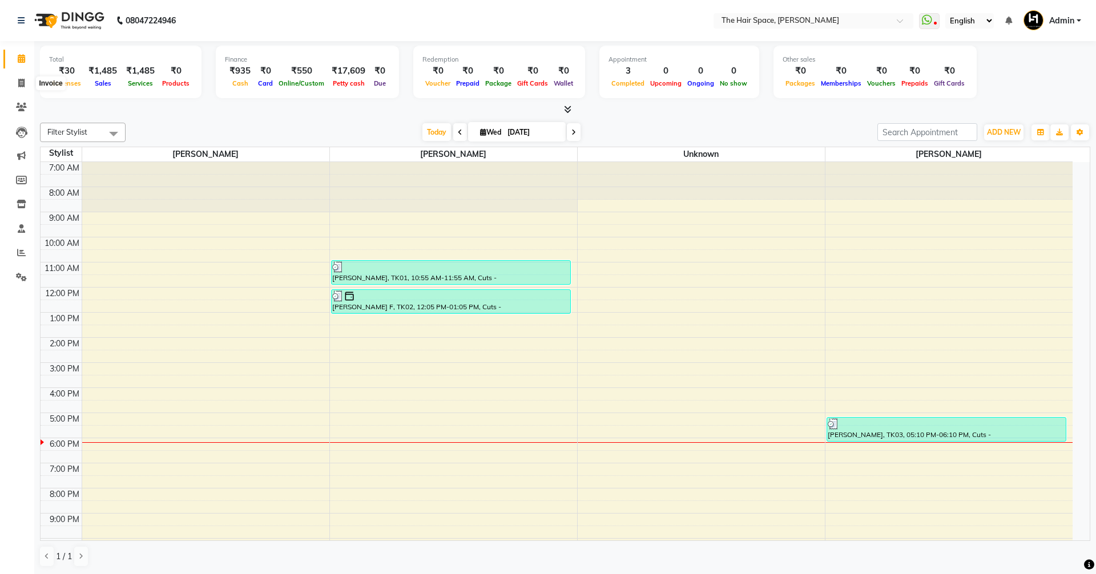
select select "service"
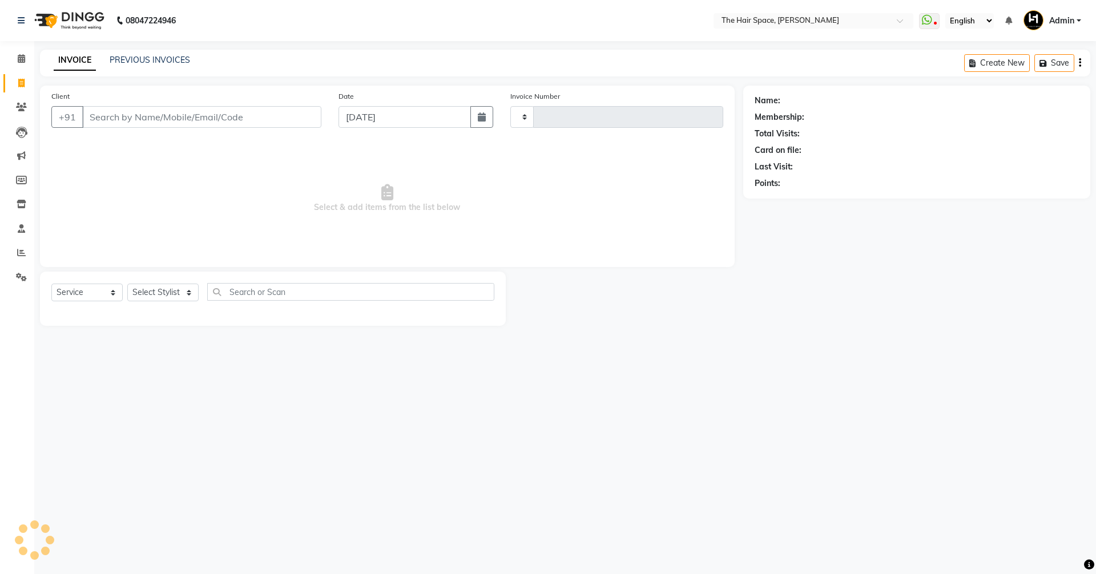
type input "1697"
select select "6663"
click at [134, 52] on div "INVOICE PREVIOUS INVOICES Create New Save Open Invoices" at bounding box center [565, 63] width 1050 height 27
click at [138, 56] on link "PREVIOUS INVOICES" at bounding box center [150, 60] width 80 height 10
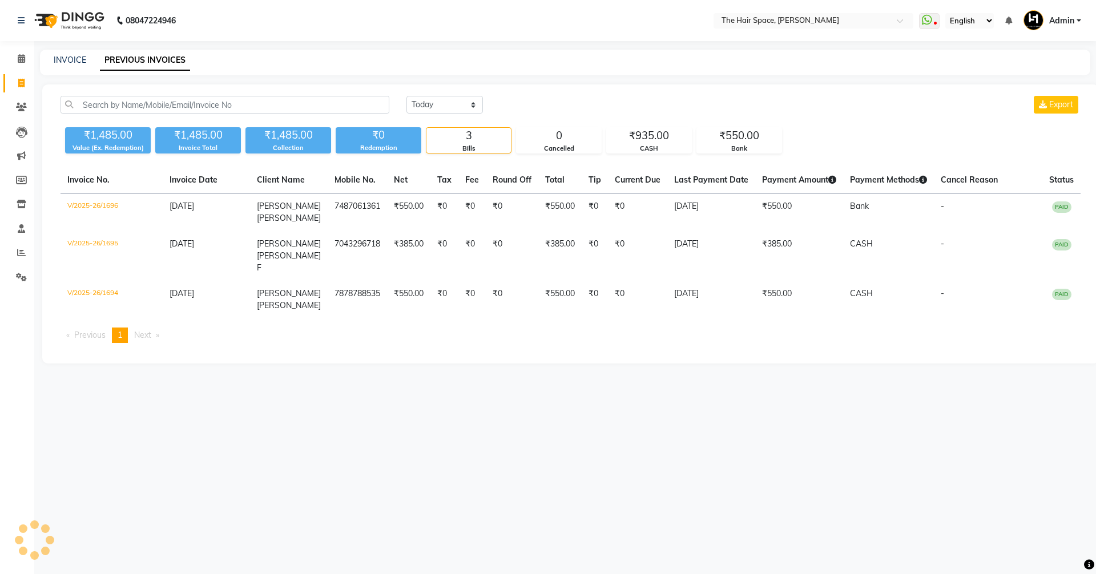
click at [469, 92] on div "[DATE] [DATE] Custom Range Export ₹1,485.00 Value (Ex. Redemption) ₹1,485.00 In…" at bounding box center [570, 223] width 1057 height 279
click at [426, 108] on select "[DATE] [DATE] Custom Range" at bounding box center [444, 105] width 76 height 18
click at [406, 96] on select "[DATE] [DATE] Custom Range" at bounding box center [444, 105] width 76 height 18
click at [440, 87] on div "[DATE] [DATE] Custom Range Export ₹1,485.00 Value (Ex. Redemption) ₹1,485.00 In…" at bounding box center [570, 223] width 1057 height 279
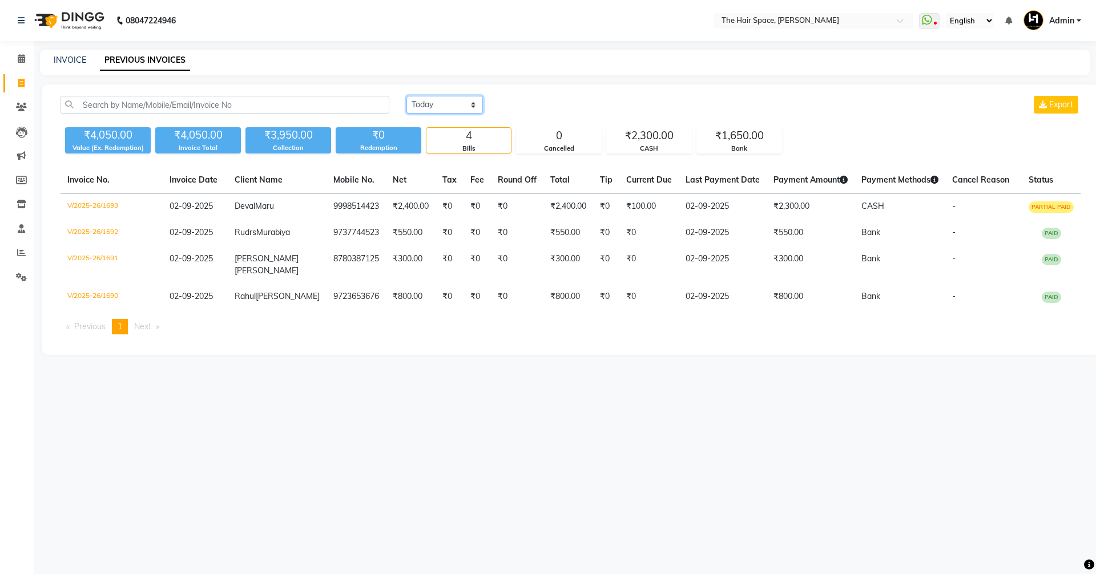
click at [437, 105] on select "[DATE] [DATE] Custom Range" at bounding box center [444, 105] width 76 height 18
click at [406, 96] on select "[DATE] [DATE] Custom Range" at bounding box center [444, 105] width 76 height 18
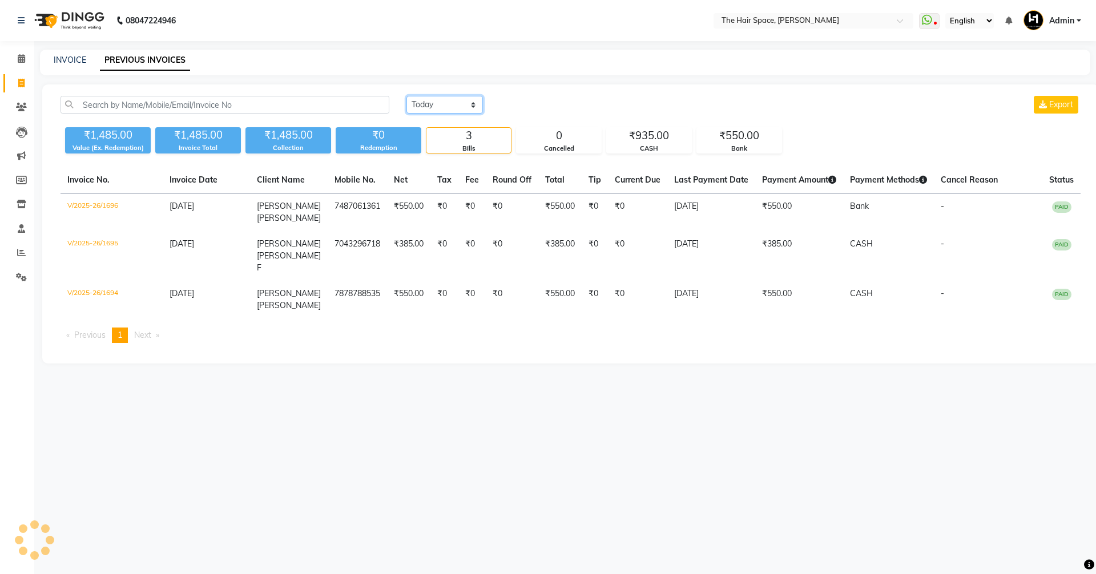
click at [434, 106] on select "[DATE] [DATE] Custom Range" at bounding box center [444, 105] width 76 height 18
click at [406, 96] on select "[DATE] [DATE] Custom Range" at bounding box center [444, 105] width 76 height 18
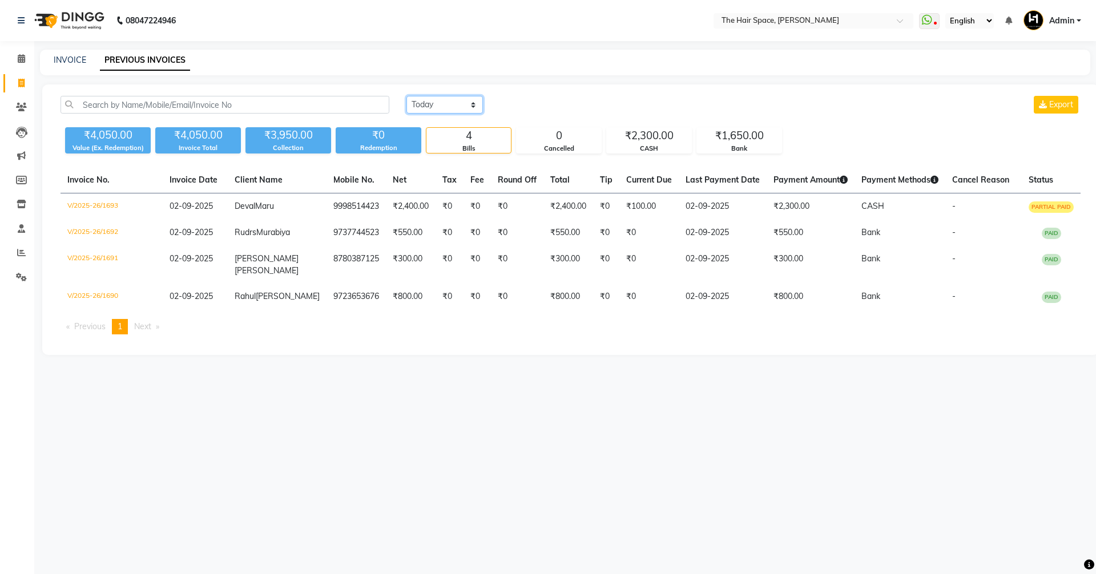
click at [432, 108] on select "[DATE] [DATE] Custom Range" at bounding box center [444, 105] width 76 height 18
select select "[DATE]"
click at [406, 96] on select "[DATE] [DATE] Custom Range" at bounding box center [444, 105] width 76 height 18
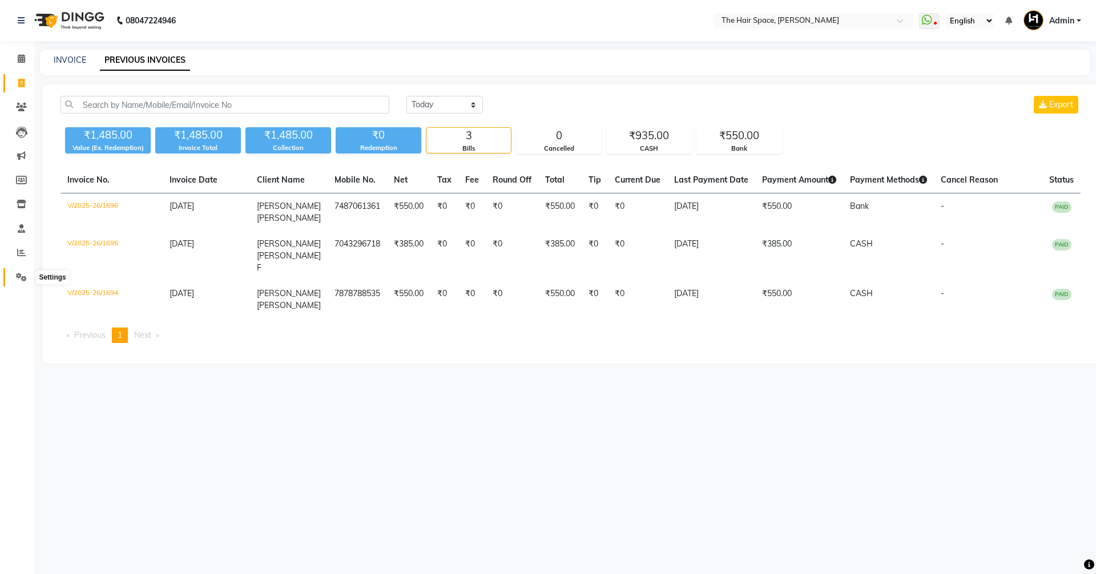
click at [15, 272] on span at bounding box center [21, 277] width 20 height 13
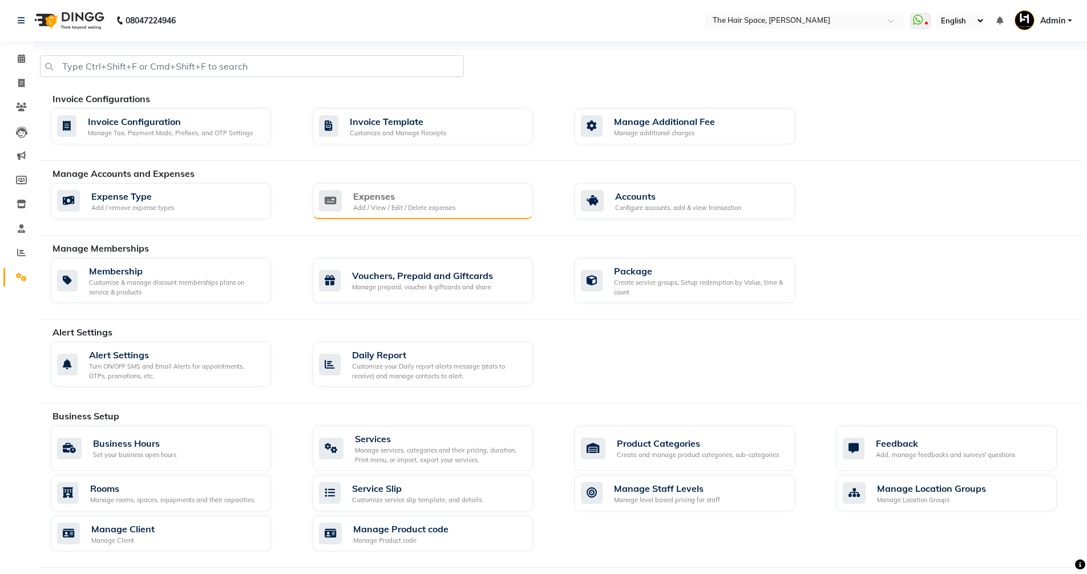
click at [436, 183] on div "Manage Accounts and Expenses Expense Type Add / remove expense types Expenses A…" at bounding box center [561, 202] width 1042 height 70
click at [440, 187] on div "Expenses Add / View / Edit / Delete expenses" at bounding box center [423, 201] width 220 height 37
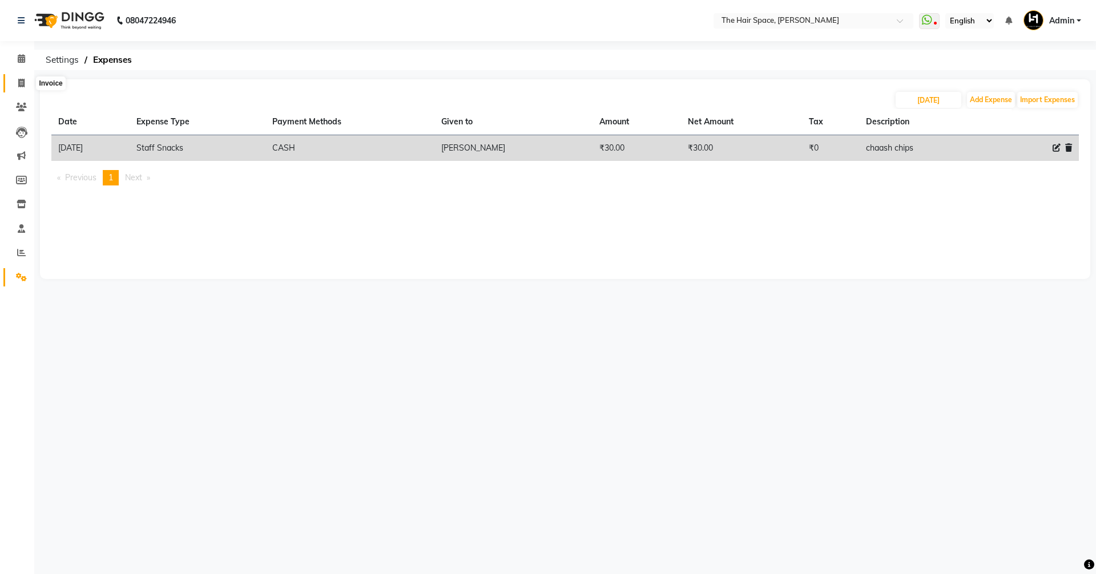
click at [21, 79] on icon at bounding box center [21, 83] width 6 height 9
select select "service"
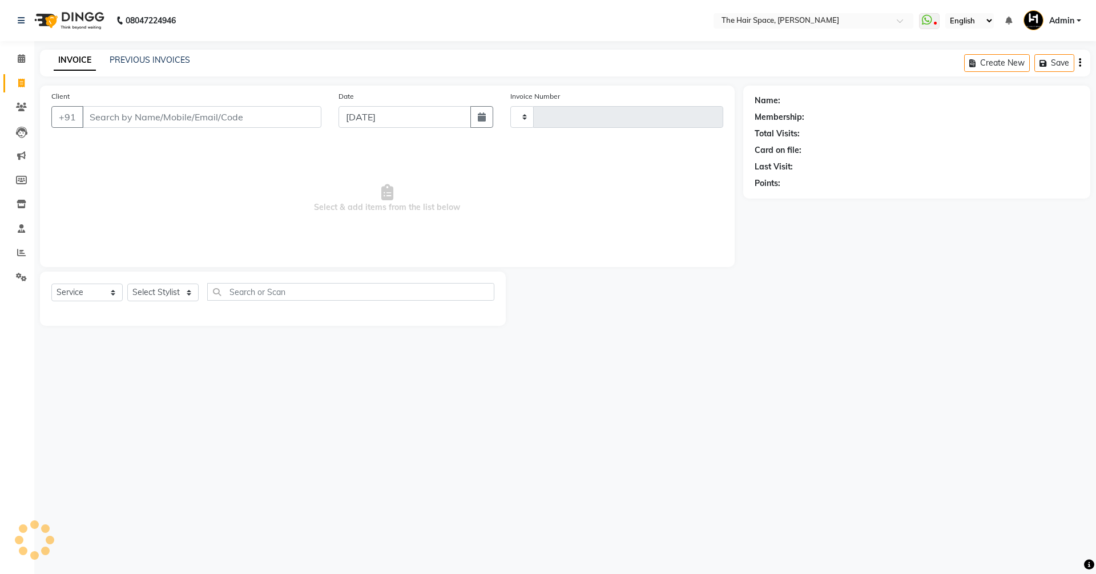
type input "1697"
select select "6663"
click at [133, 57] on link "PREVIOUS INVOICES" at bounding box center [150, 60] width 80 height 10
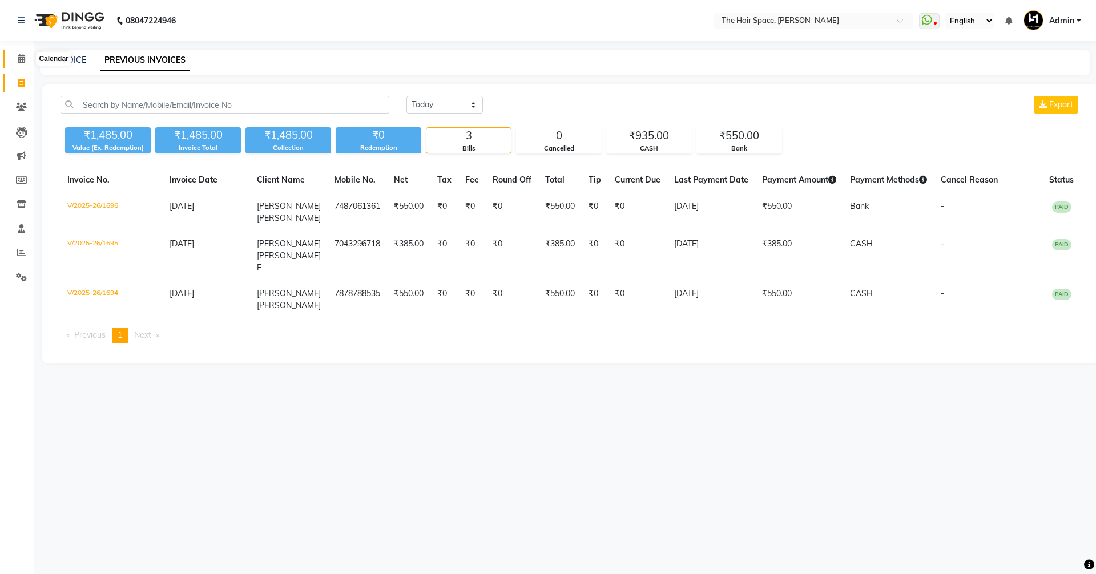
click at [21, 62] on icon at bounding box center [21, 58] width 7 height 9
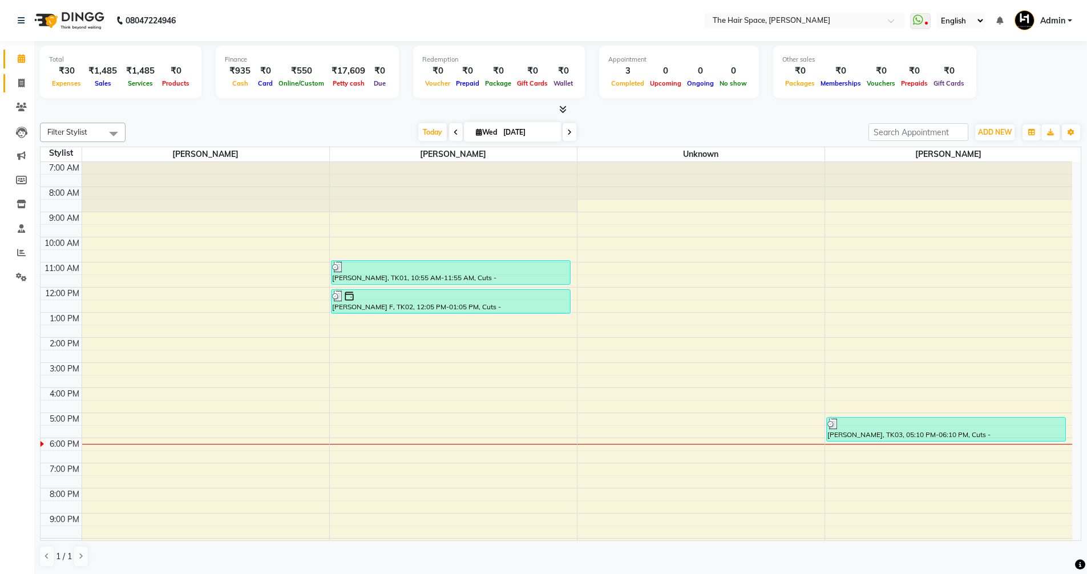
click at [22, 80] on icon at bounding box center [21, 83] width 6 height 9
select select "service"
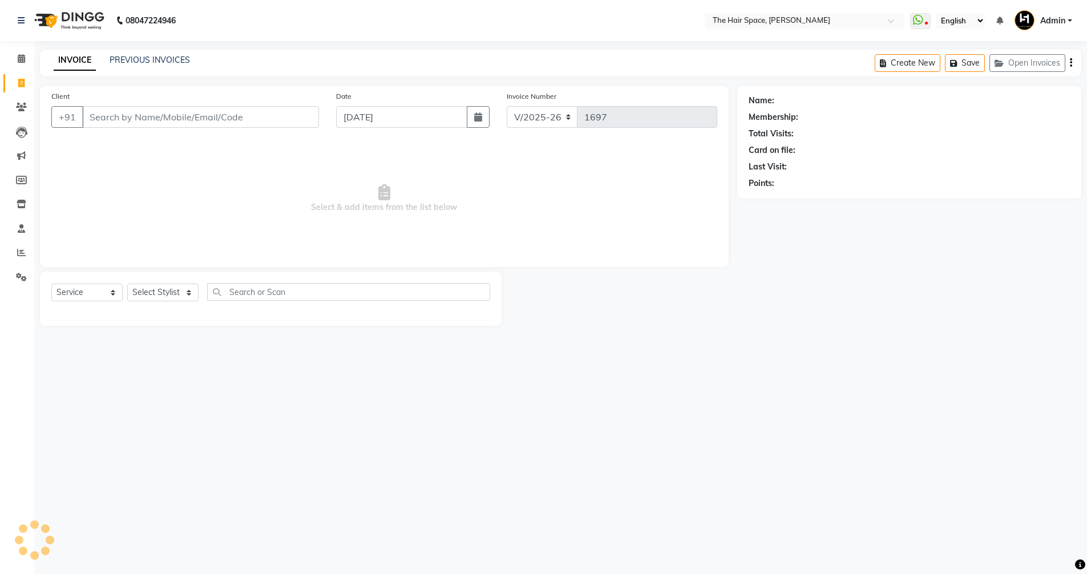
click at [22, 77] on span at bounding box center [21, 83] width 20 height 13
select select "service"
type input "1697"
select select "6663"
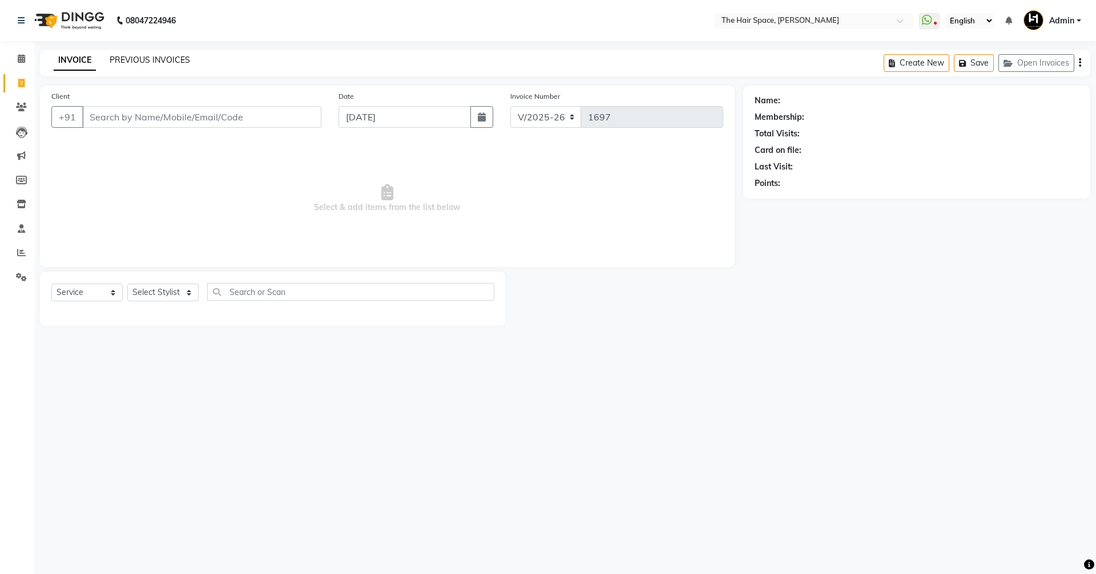
click at [142, 57] on link "PREVIOUS INVOICES" at bounding box center [150, 60] width 80 height 10
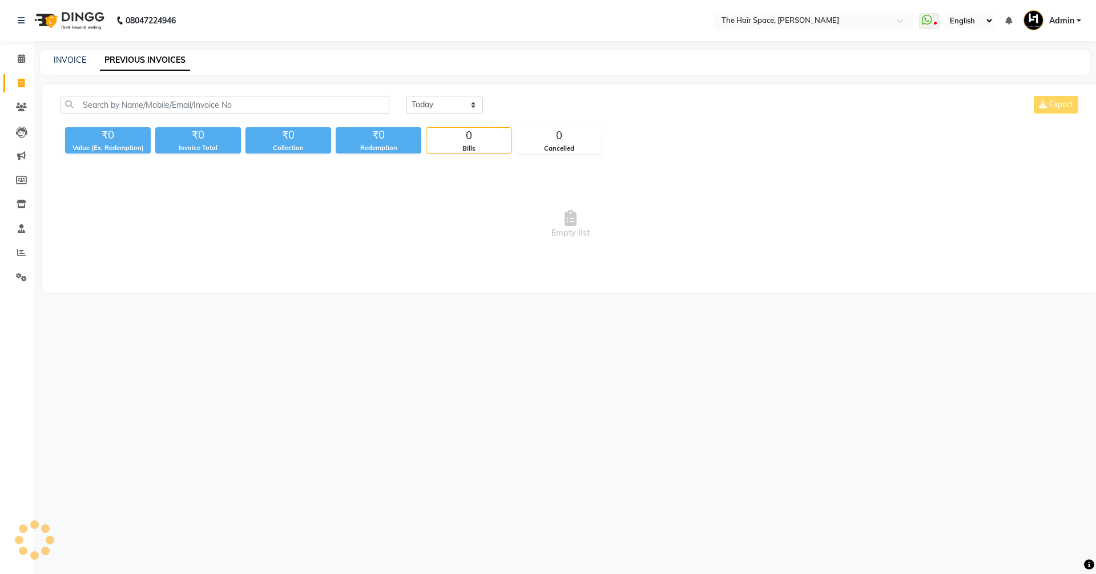
click at [175, 61] on link "PREVIOUS INVOICES" at bounding box center [145, 60] width 90 height 21
click at [173, 60] on link "PREVIOUS INVOICES" at bounding box center [145, 60] width 90 height 21
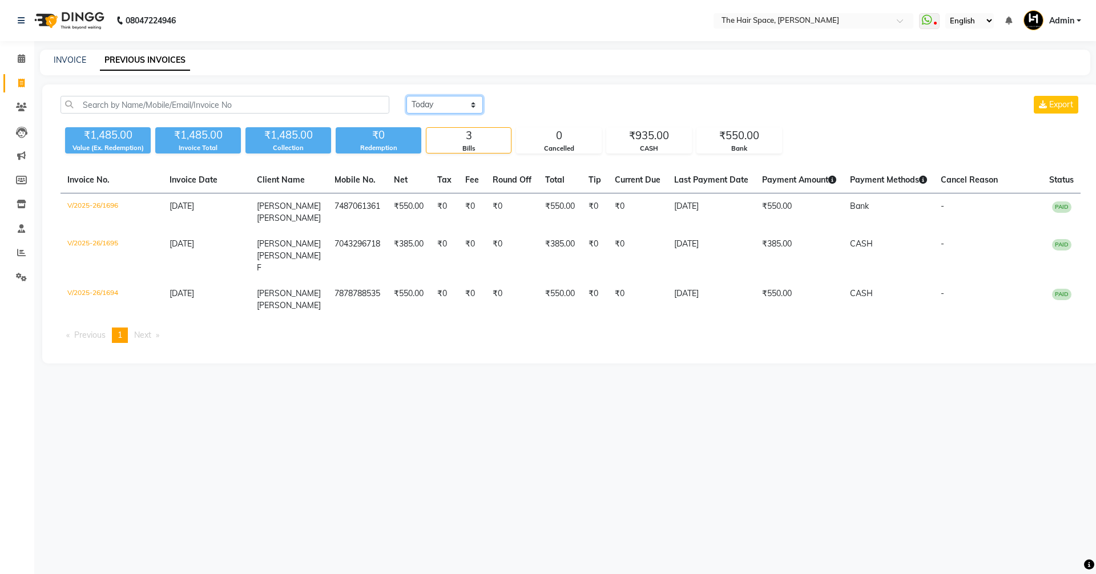
click at [433, 104] on select "[DATE] [DATE] Custom Range" at bounding box center [444, 105] width 76 height 18
click at [406, 96] on select "[DATE] [DATE] Custom Range" at bounding box center [444, 105] width 76 height 18
click at [432, 106] on select "[DATE] [DATE] Custom Range" at bounding box center [444, 105] width 76 height 18
click at [406, 96] on select "[DATE] [DATE] Custom Range" at bounding box center [444, 105] width 76 height 18
click at [461, 108] on select "[DATE] [DATE] Custom Range" at bounding box center [444, 105] width 76 height 18
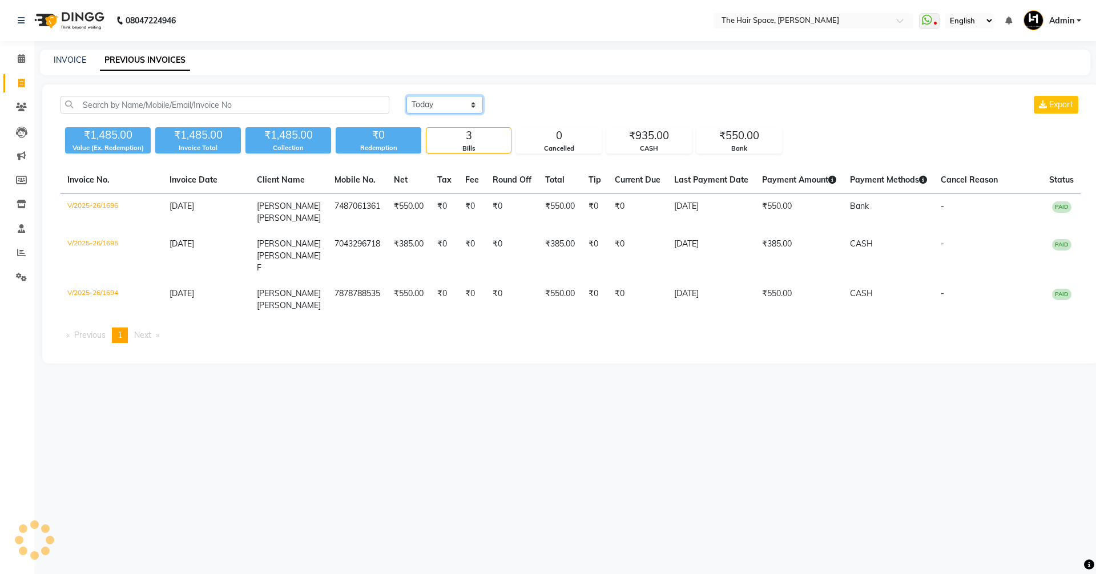
click at [406, 96] on select "[DATE] [DATE] Custom Range" at bounding box center [444, 105] width 76 height 18
drag, startPoint x: 427, startPoint y: 96, endPoint x: 432, endPoint y: 113, distance: 17.3
click at [429, 100] on select "[DATE] [DATE] Custom Range" at bounding box center [444, 105] width 76 height 18
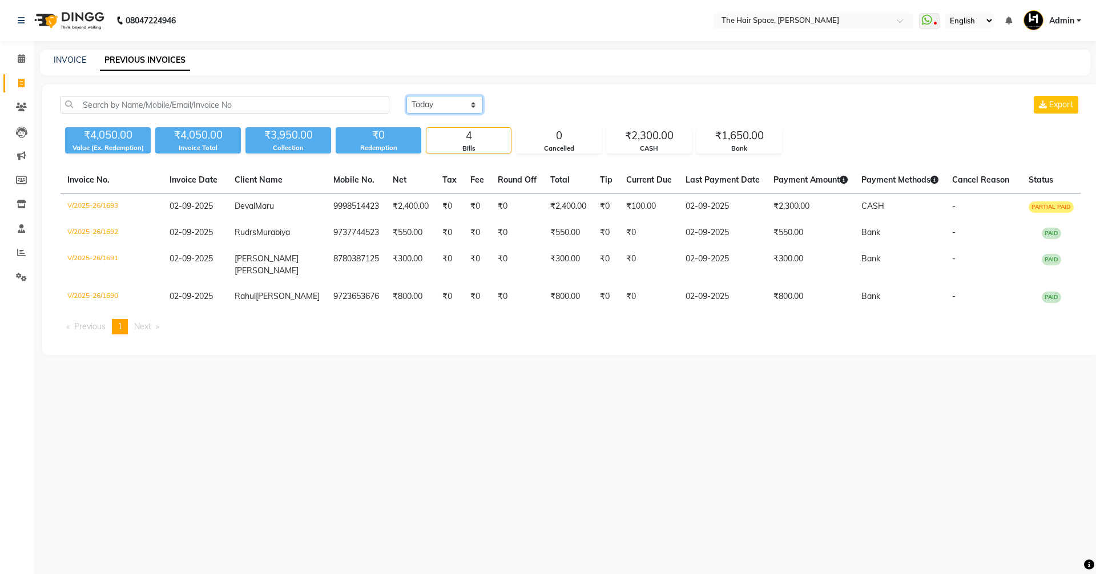
click at [406, 96] on select "[DATE] [DATE] Custom Range" at bounding box center [444, 105] width 76 height 18
click at [431, 106] on select "[DATE] [DATE] Custom Range" at bounding box center [444, 105] width 76 height 18
click at [406, 96] on select "[DATE] [DATE] Custom Range" at bounding box center [444, 105] width 76 height 18
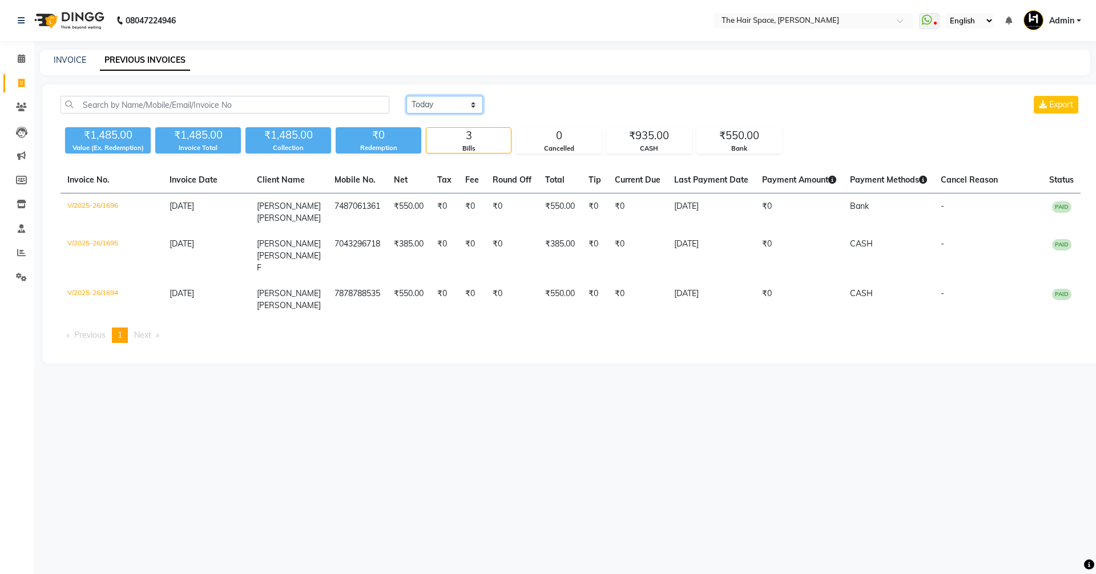
click at [433, 109] on select "[DATE] [DATE] Custom Range" at bounding box center [444, 105] width 76 height 18
click at [406, 96] on select "[DATE] [DATE] Custom Range" at bounding box center [444, 105] width 76 height 18
click at [423, 119] on div "[DATE] [DATE] Custom Range Export" at bounding box center [743, 109] width 691 height 27
click at [429, 99] on select "[DATE] [DATE] Custom Range" at bounding box center [444, 105] width 76 height 18
click at [406, 96] on select "[DATE] [DATE] Custom Range" at bounding box center [444, 105] width 76 height 18
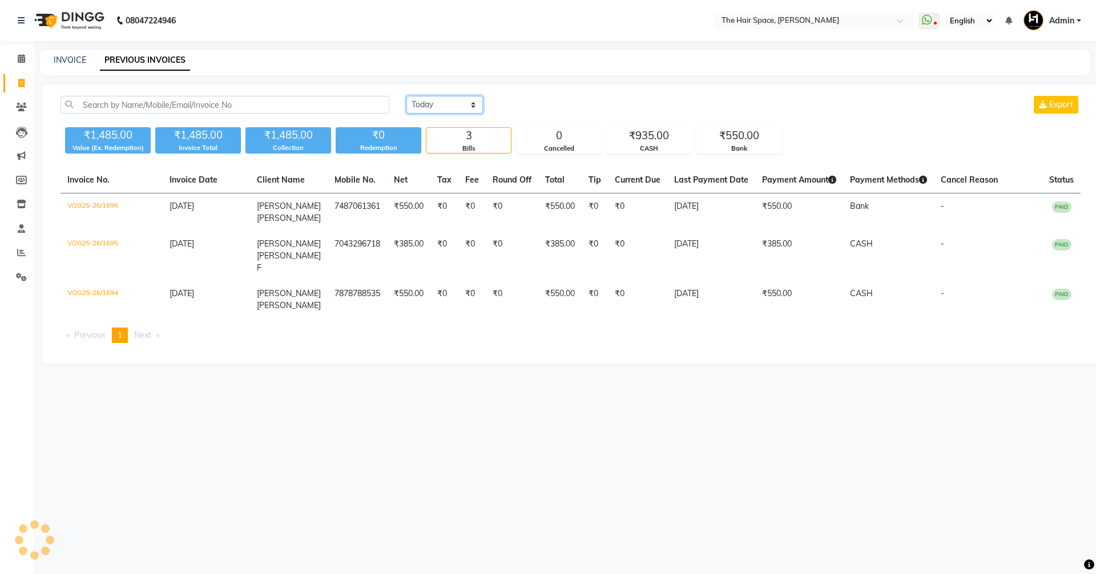
click at [430, 114] on div "[DATE] [DATE] Custom Range Export" at bounding box center [743, 109] width 691 height 27
click at [406, 96] on select "[DATE] [DATE] Custom Range" at bounding box center [444, 105] width 76 height 18
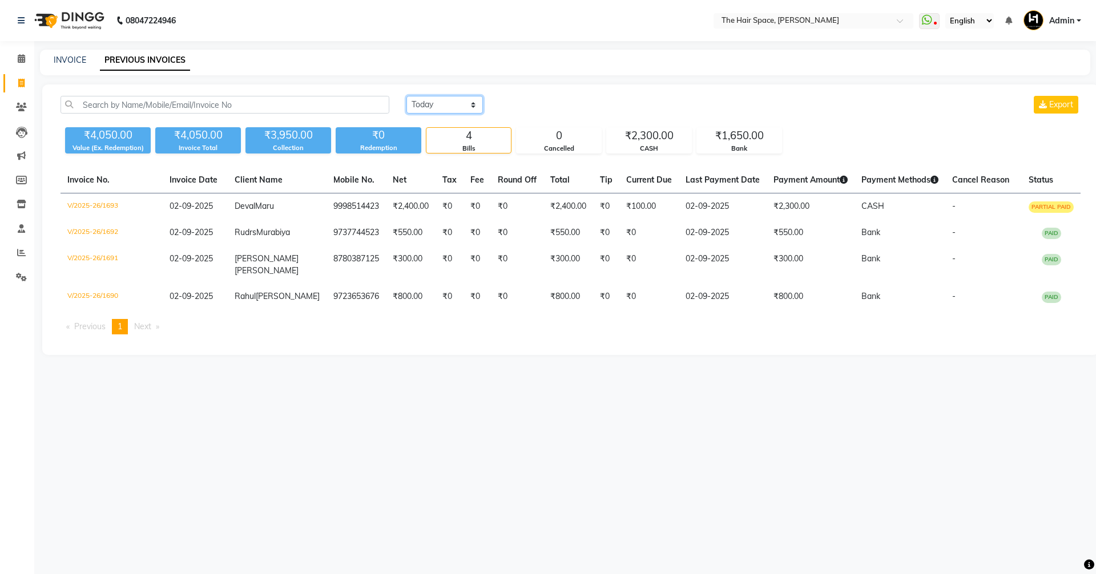
click at [432, 112] on select "[DATE] [DATE] Custom Range" at bounding box center [444, 105] width 76 height 18
click at [406, 96] on select "[DATE] [DATE] Custom Range" at bounding box center [444, 105] width 76 height 18
click at [428, 111] on select "[DATE] [DATE] Custom Range" at bounding box center [444, 105] width 76 height 18
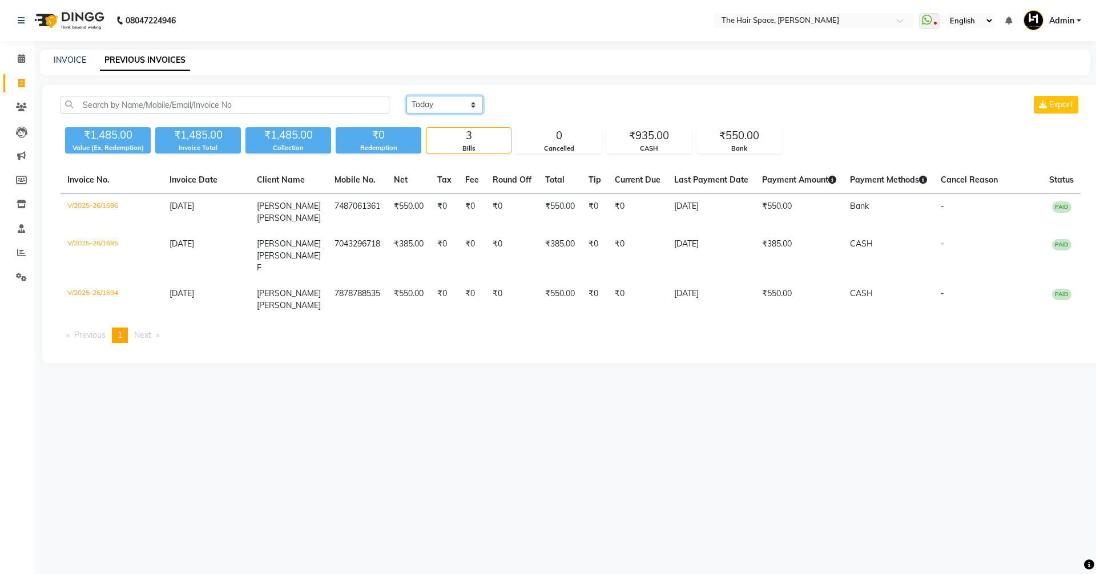
click at [406, 96] on select "[DATE] [DATE] Custom Range" at bounding box center [444, 105] width 76 height 18
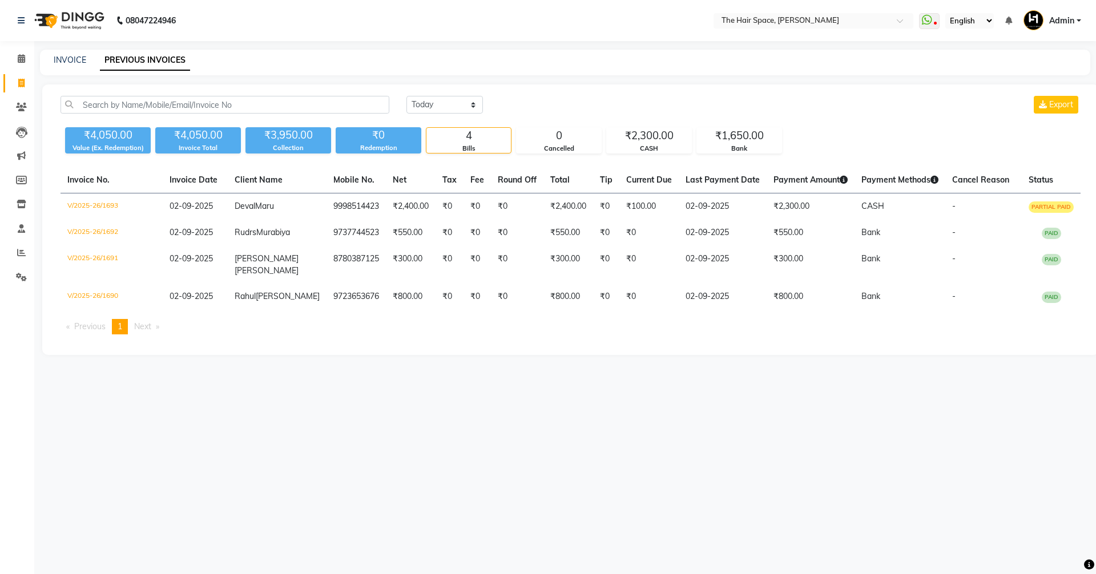
click at [436, 115] on div "[DATE] [DATE] Custom Range Export" at bounding box center [743, 109] width 691 height 27
drag, startPoint x: 437, startPoint y: 104, endPoint x: 432, endPoint y: 112, distance: 9.5
click at [437, 106] on select "[DATE] [DATE] Custom Range" at bounding box center [444, 105] width 76 height 18
select select "[DATE]"
click at [406, 96] on select "[DATE] [DATE] Custom Range" at bounding box center [444, 105] width 76 height 18
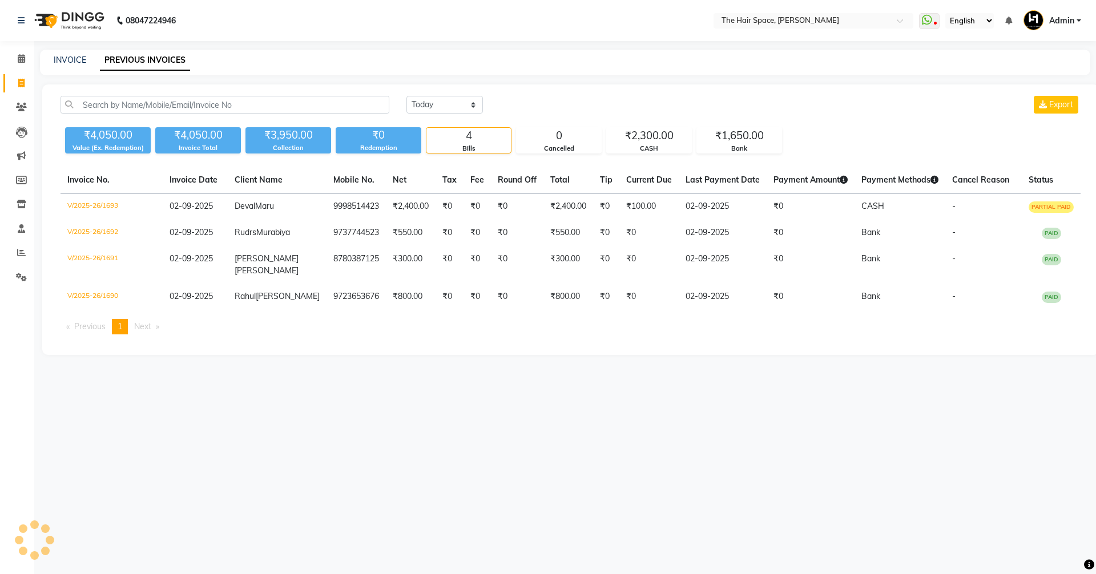
click at [427, 120] on div "[DATE] [DATE] Custom Range Export" at bounding box center [743, 109] width 691 height 27
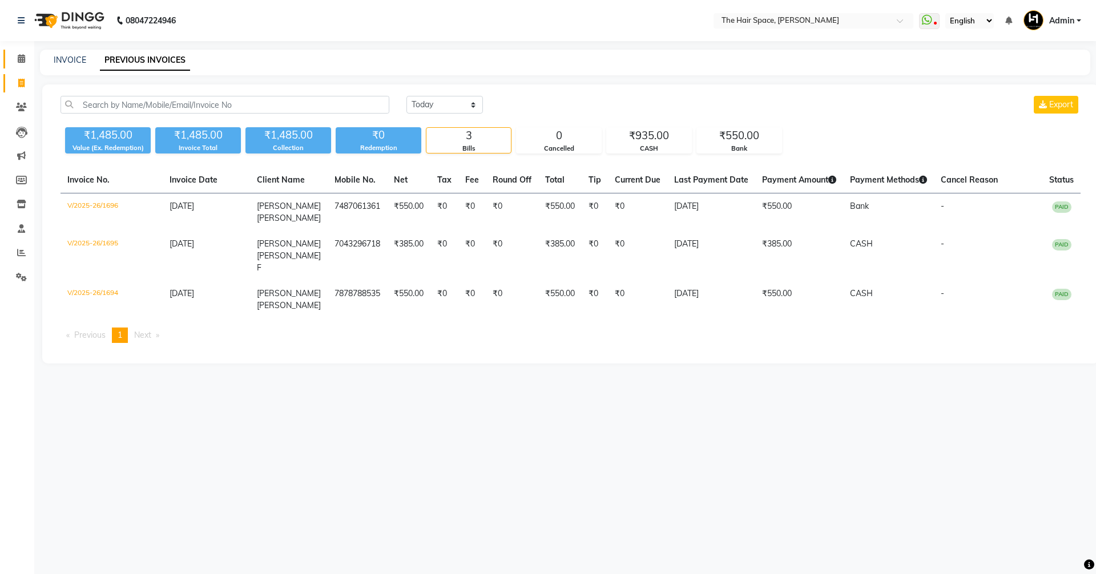
click at [8, 61] on link "Calendar" at bounding box center [16, 59] width 27 height 19
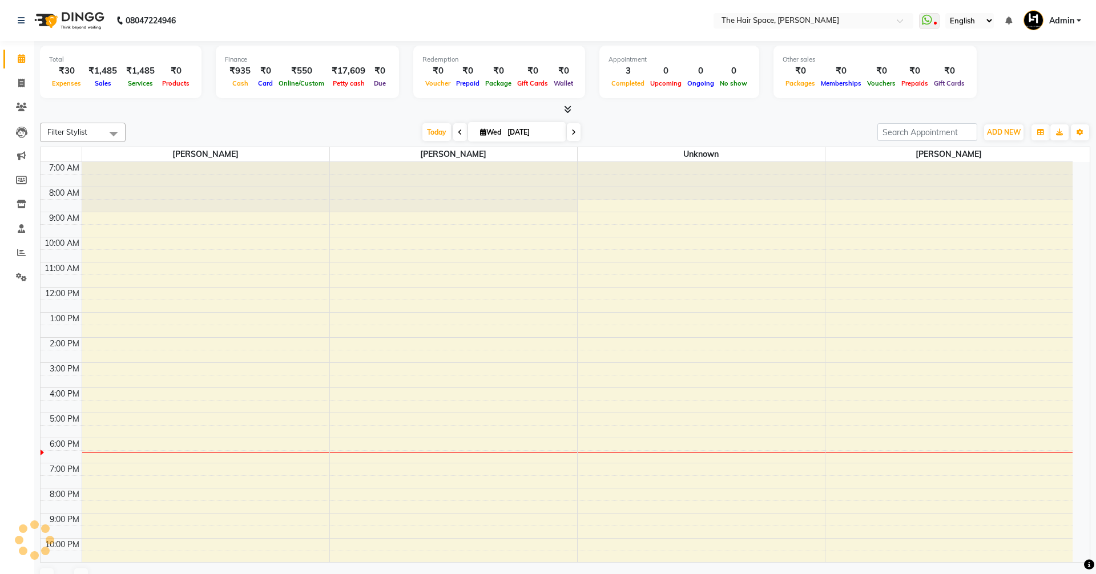
click at [18, 60] on icon at bounding box center [21, 58] width 7 height 9
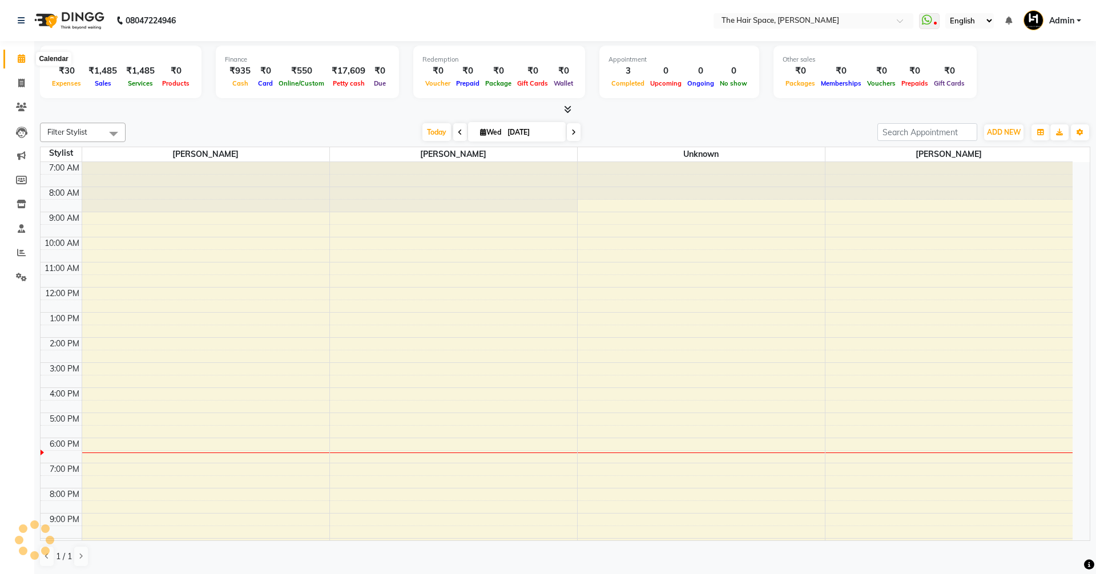
click at [18, 60] on icon at bounding box center [21, 58] width 7 height 9
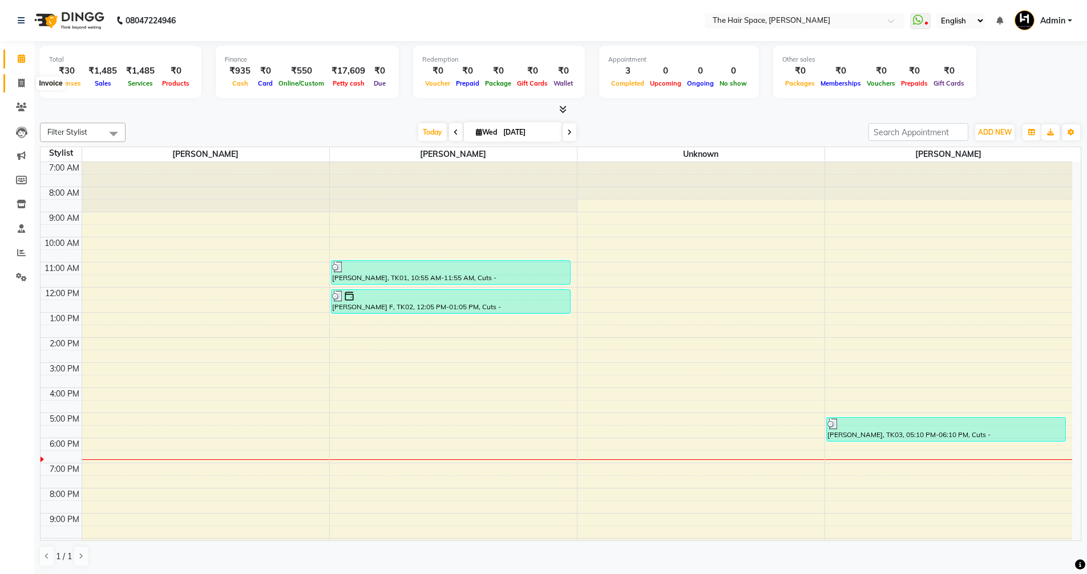
click at [20, 88] on span at bounding box center [21, 83] width 20 height 13
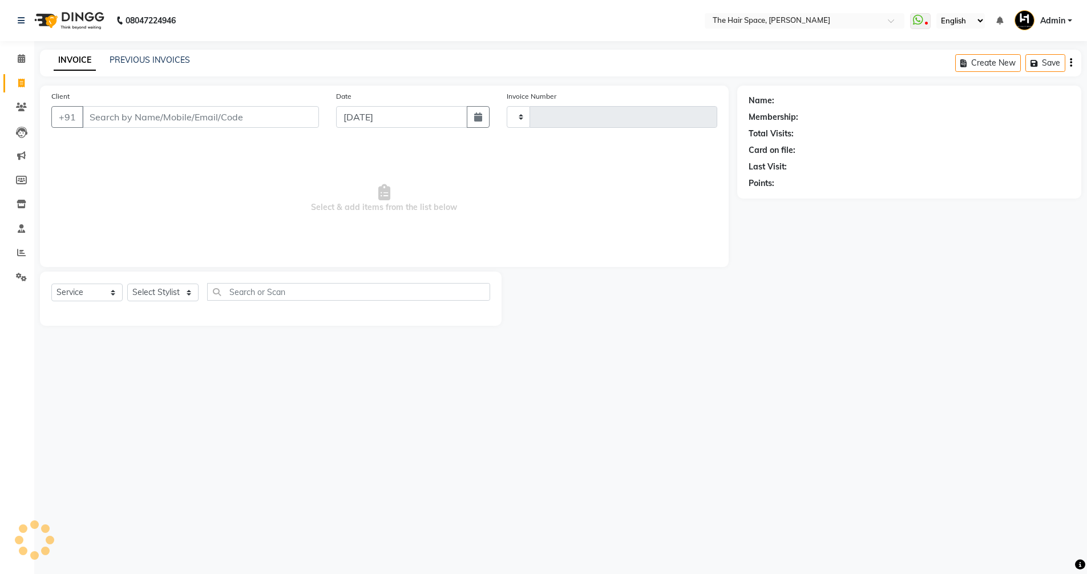
click at [21, 87] on icon at bounding box center [21, 83] width 6 height 9
click at [21, 85] on icon at bounding box center [21, 83] width 6 height 9
select select "service"
type input "1697"
select select "6663"
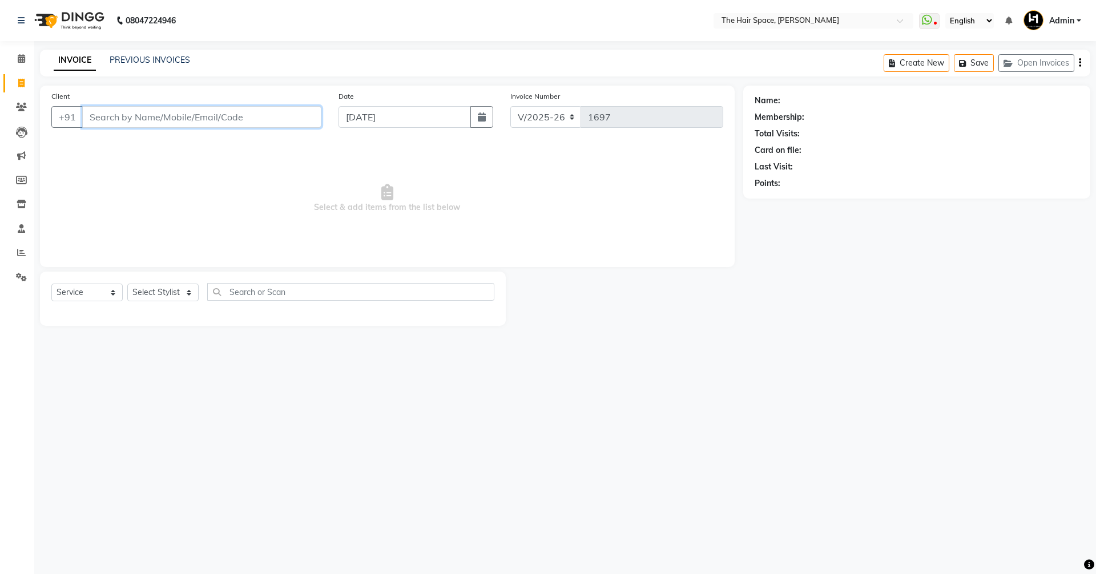
click at [147, 124] on input "Client" at bounding box center [201, 117] width 239 height 22
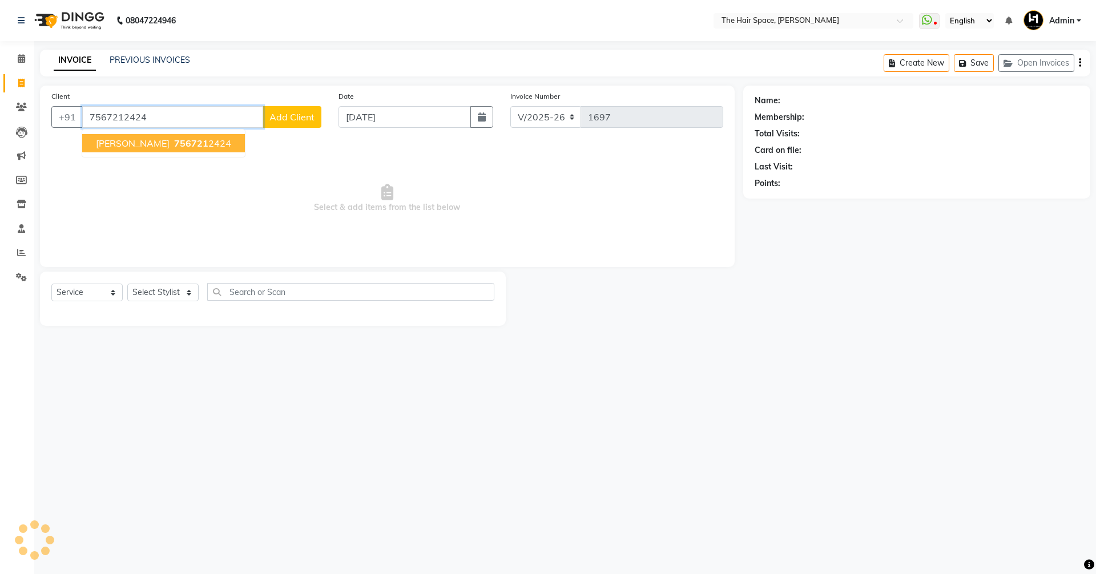
type input "7567212424"
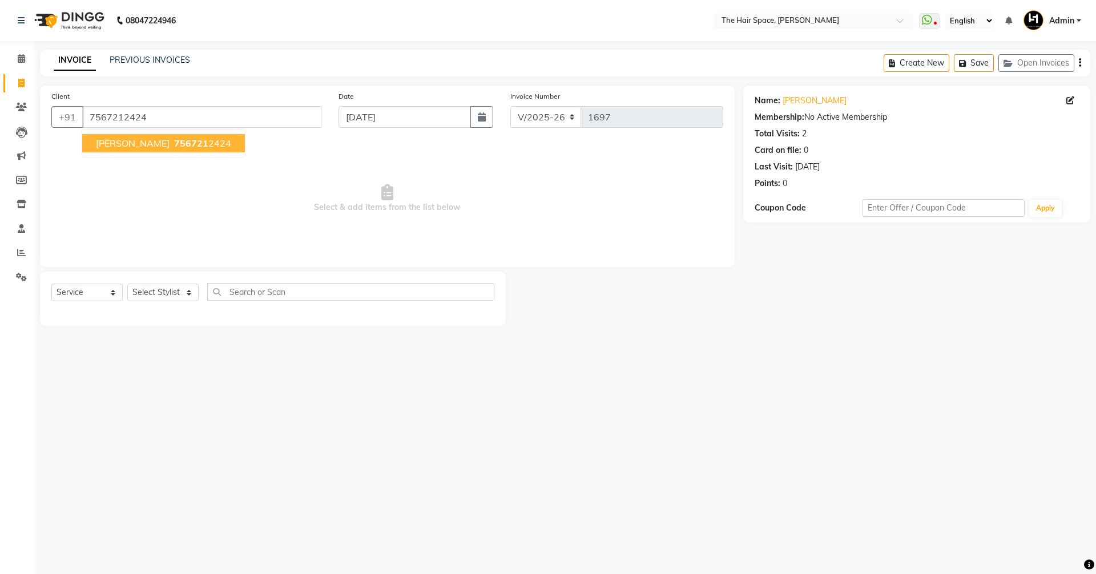
click at [122, 140] on span "[PERSON_NAME]" at bounding box center [133, 143] width 74 height 11
click at [156, 297] on select "Select Stylist [PERSON_NAME] Nai [PERSON_NAME] [PERSON_NAME] Unknown" at bounding box center [162, 293] width 71 height 18
click at [127, 284] on select "Select Stylist [PERSON_NAME] Nai [PERSON_NAME] [PERSON_NAME] Unknown" at bounding box center [162, 293] width 71 height 18
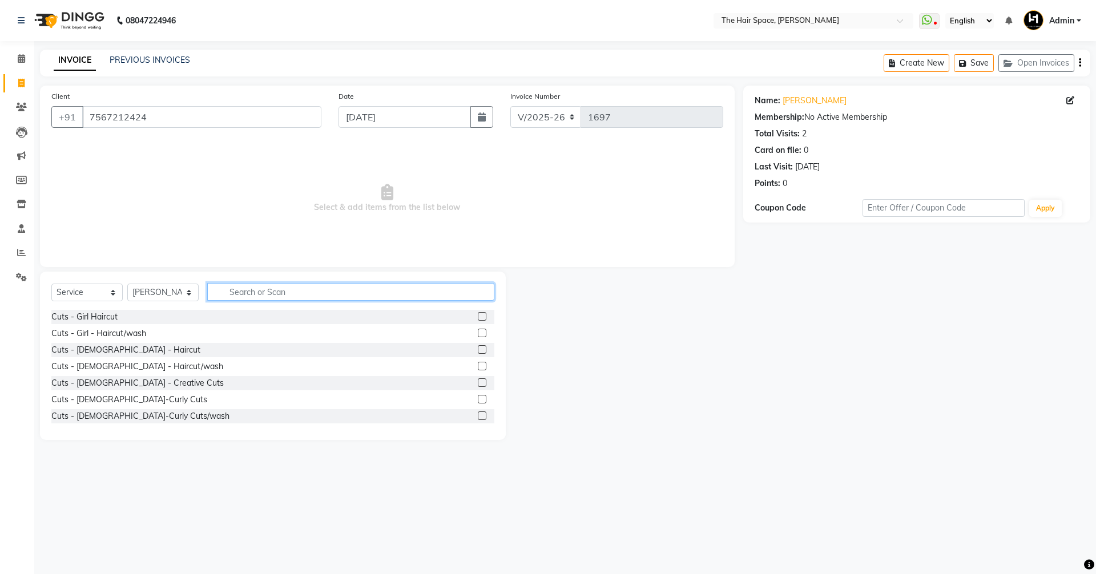
click at [263, 294] on input "text" at bounding box center [350, 292] width 287 height 18
click at [128, 296] on select "Select Stylist [PERSON_NAME] Nai [PERSON_NAME] [PERSON_NAME] Unknown" at bounding box center [162, 293] width 71 height 18
select select "82347"
click at [127, 284] on select "Select Stylist [PERSON_NAME] Nai [PERSON_NAME] [PERSON_NAME] Unknown" at bounding box center [162, 293] width 71 height 18
click at [315, 278] on div "Select Service Product Membership Package Voucher Prepaid Gift Card Select Styl…" at bounding box center [273, 356] width 466 height 168
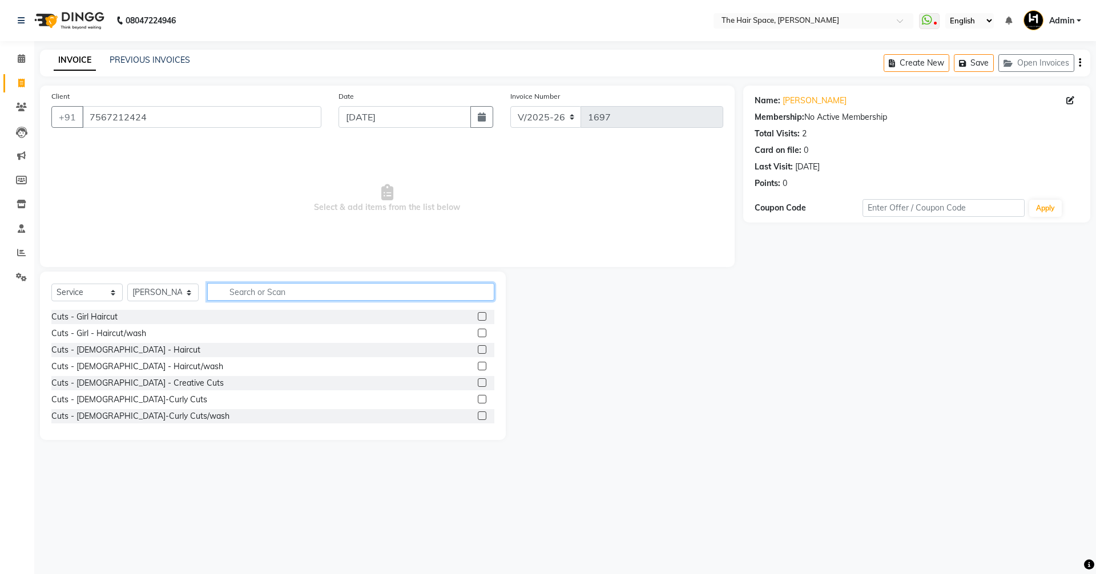
click at [292, 285] on input "text" at bounding box center [350, 292] width 287 height 18
type input "hair cut"
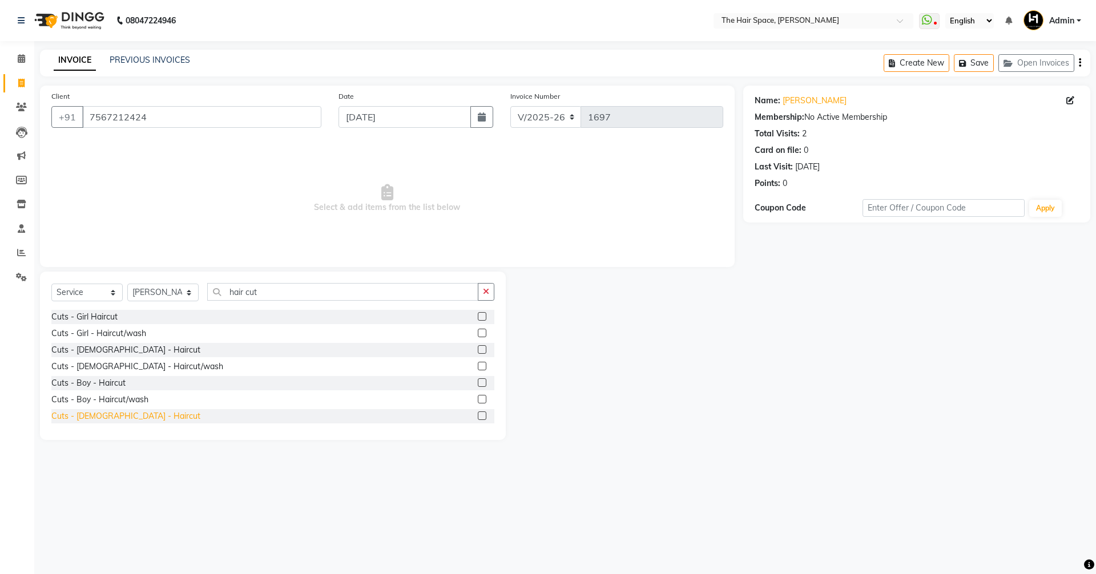
click at [90, 420] on div "Cuts - [DEMOGRAPHIC_DATA] - Haircut" at bounding box center [125, 416] width 149 height 12
checkbox input "false"
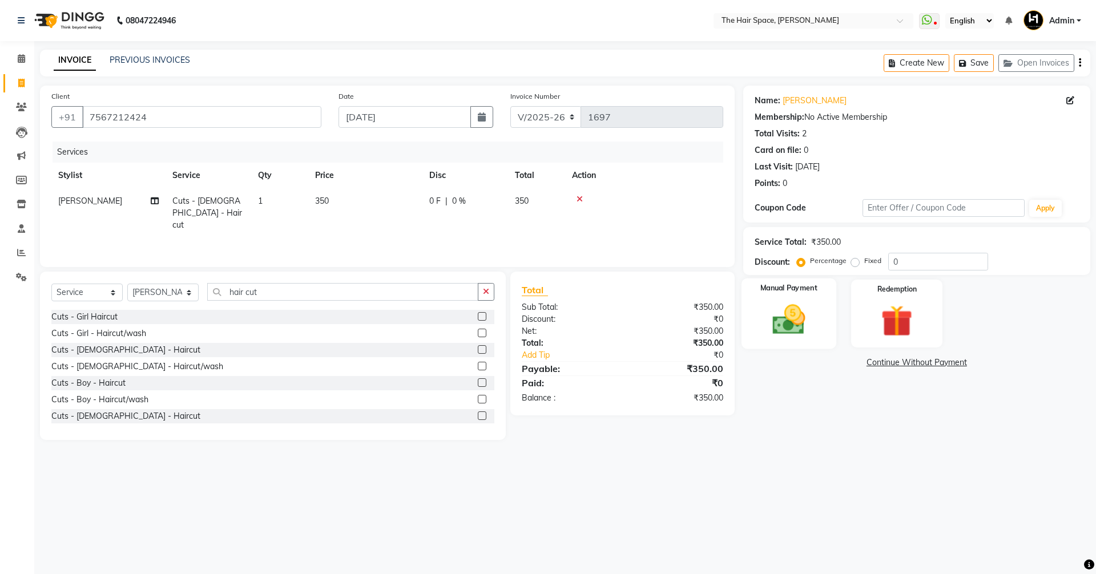
click at [801, 300] on div "Manual Payment" at bounding box center [788, 314] width 95 height 70
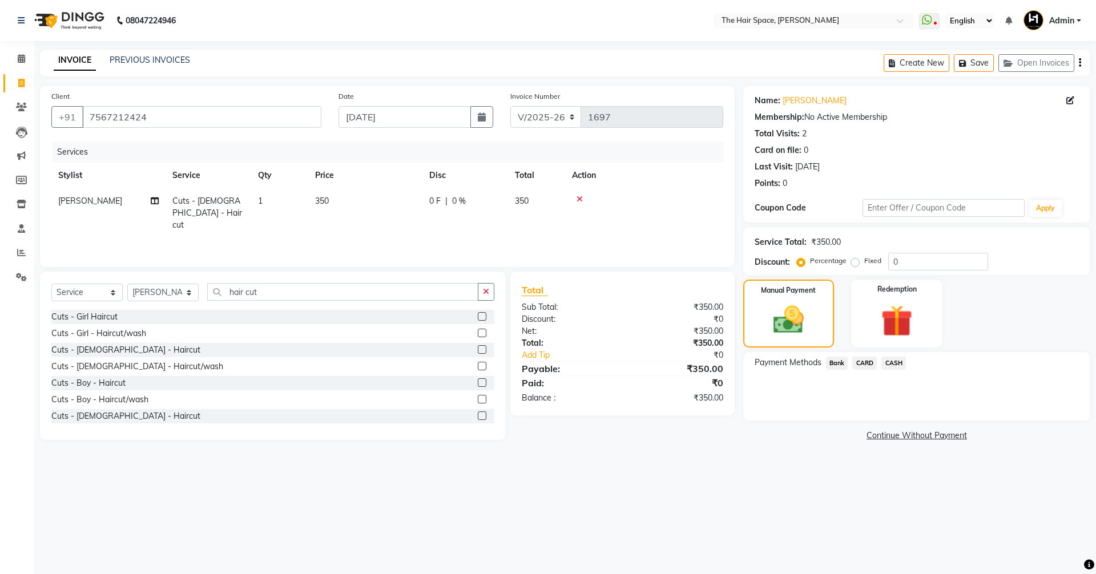
click at [832, 360] on span "Bank" at bounding box center [837, 363] width 22 height 13
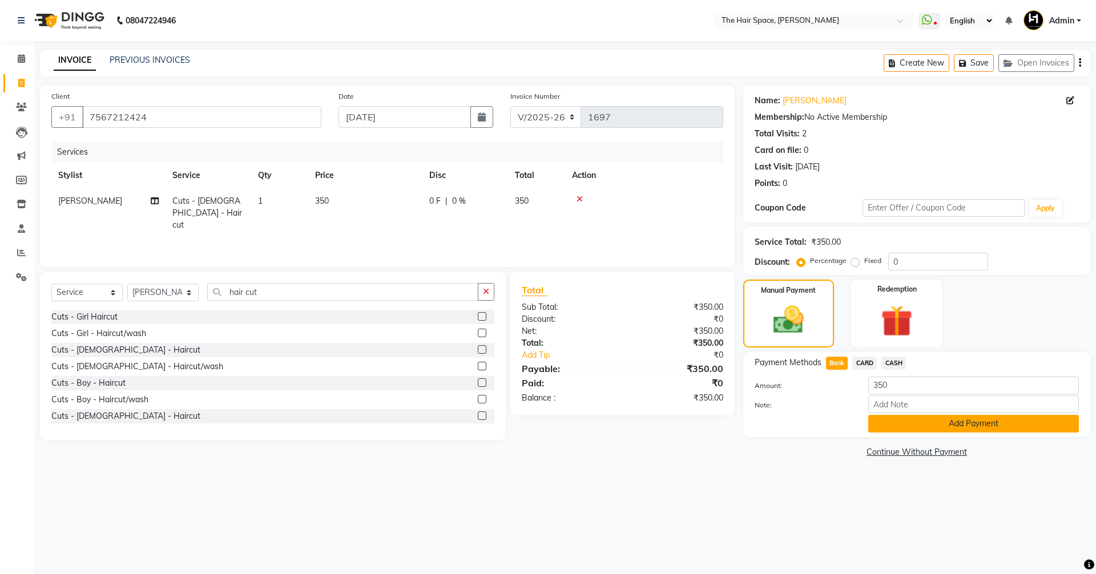
click at [877, 423] on button "Add Payment" at bounding box center [973, 424] width 211 height 18
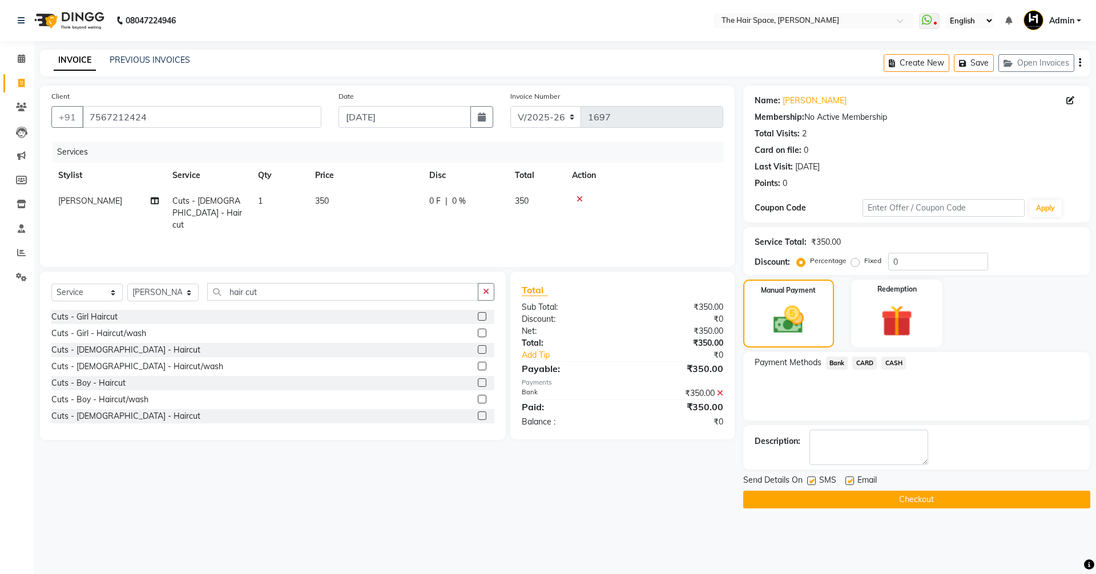
click at [804, 489] on div "Send Details On SMS Email Checkout" at bounding box center [916, 491] width 347 height 34
click at [804, 497] on button "Checkout" at bounding box center [916, 500] width 347 height 18
